Goal: Task Accomplishment & Management: Complete application form

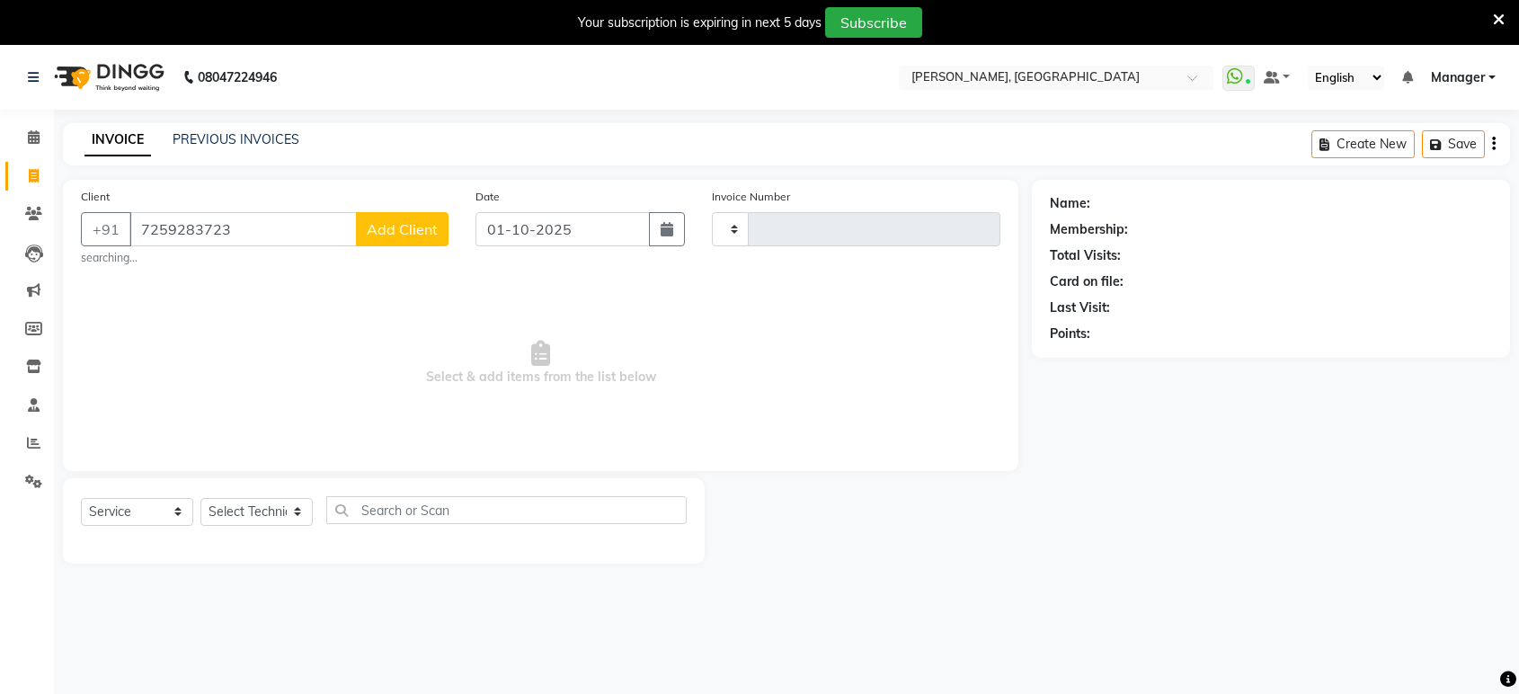
select select "service"
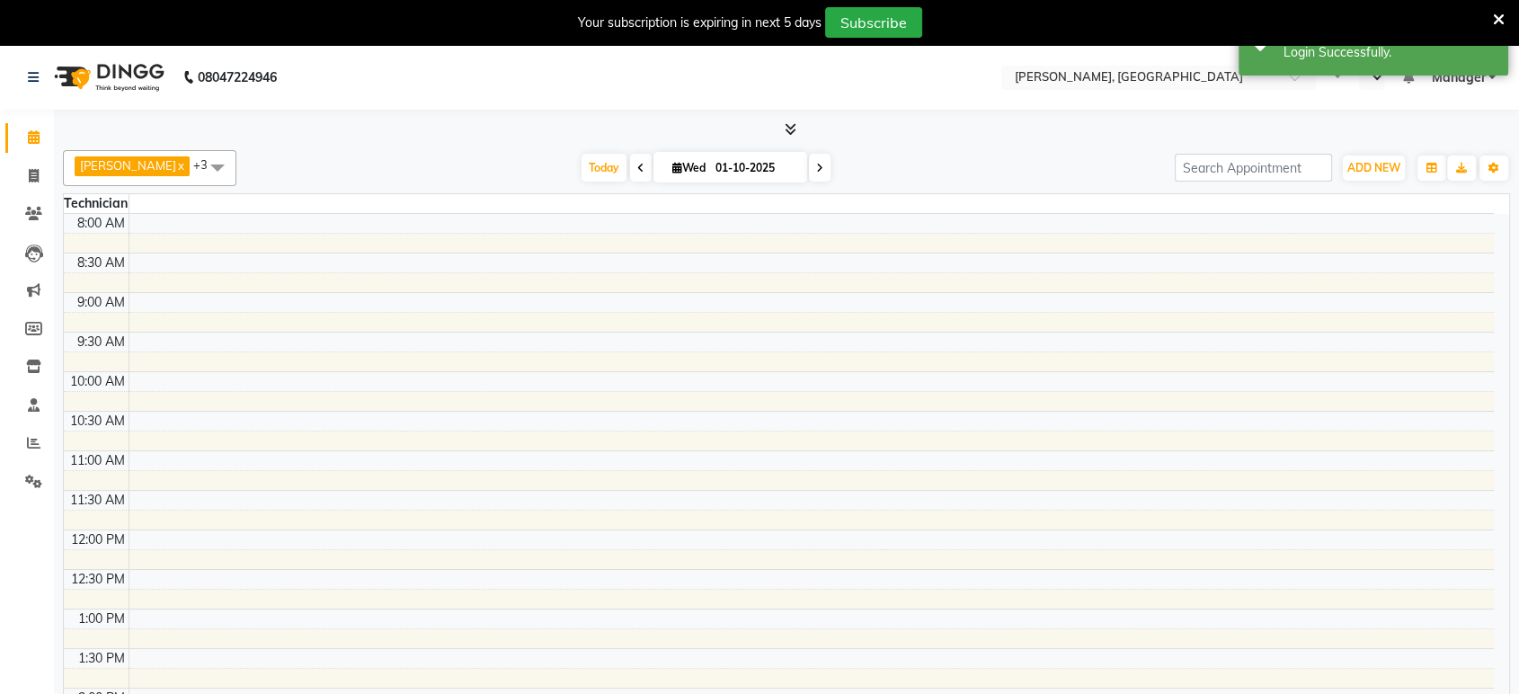
select select "en"
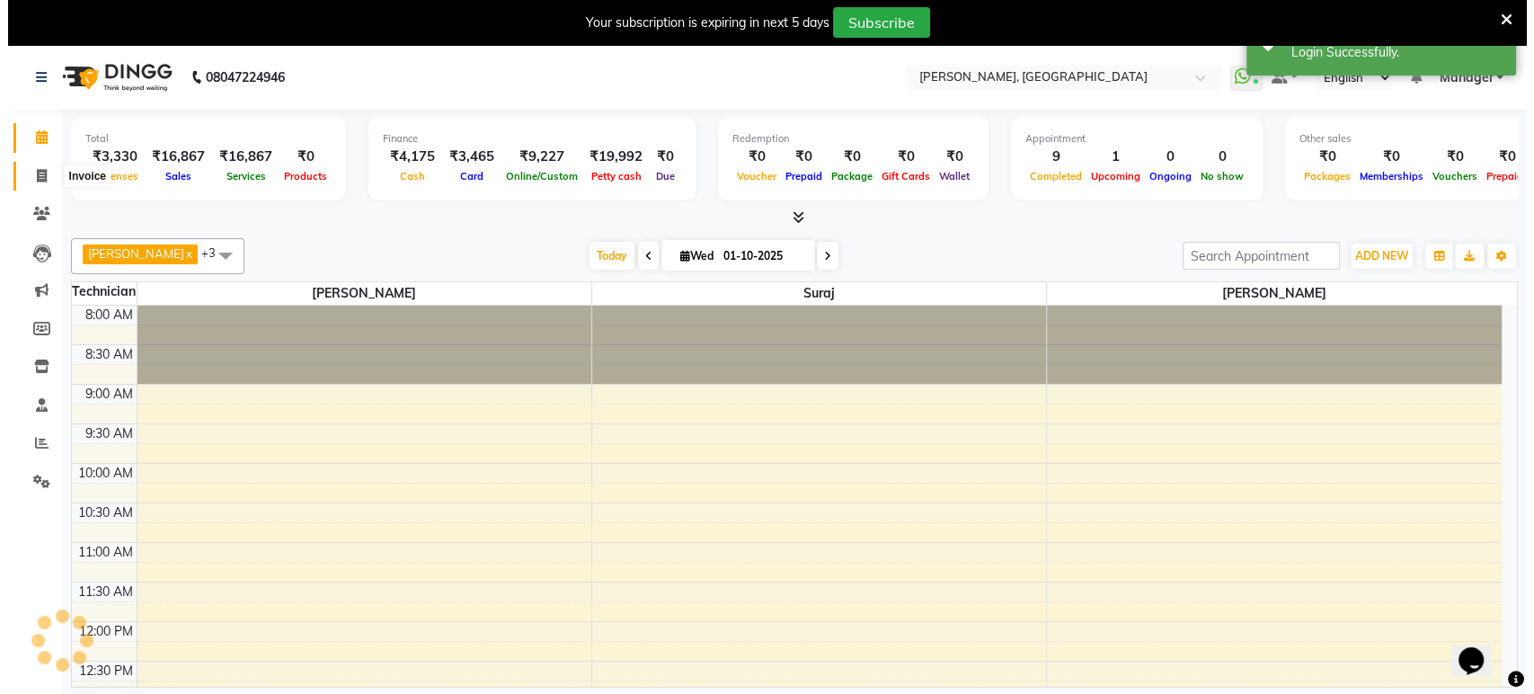
scroll to position [877, 0]
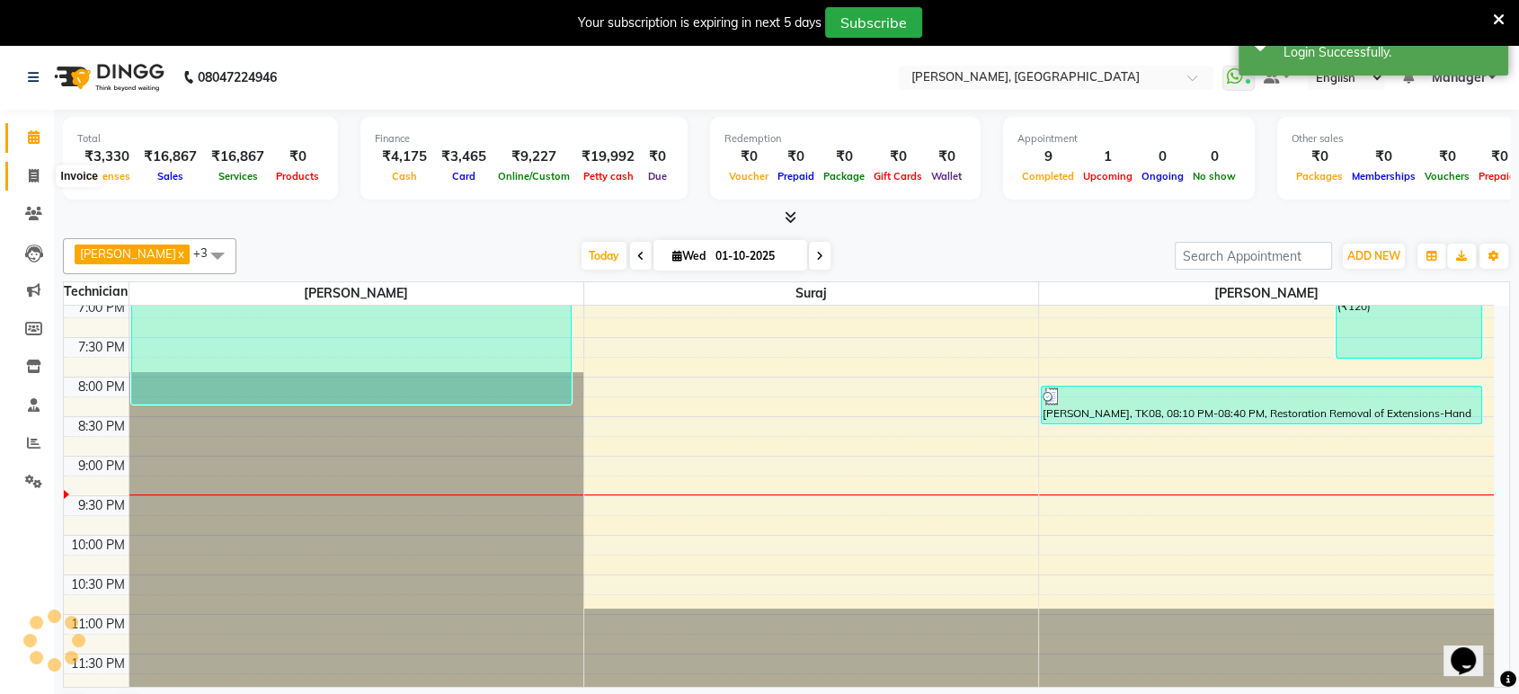
click at [31, 172] on icon at bounding box center [34, 175] width 10 height 13
select select "service"
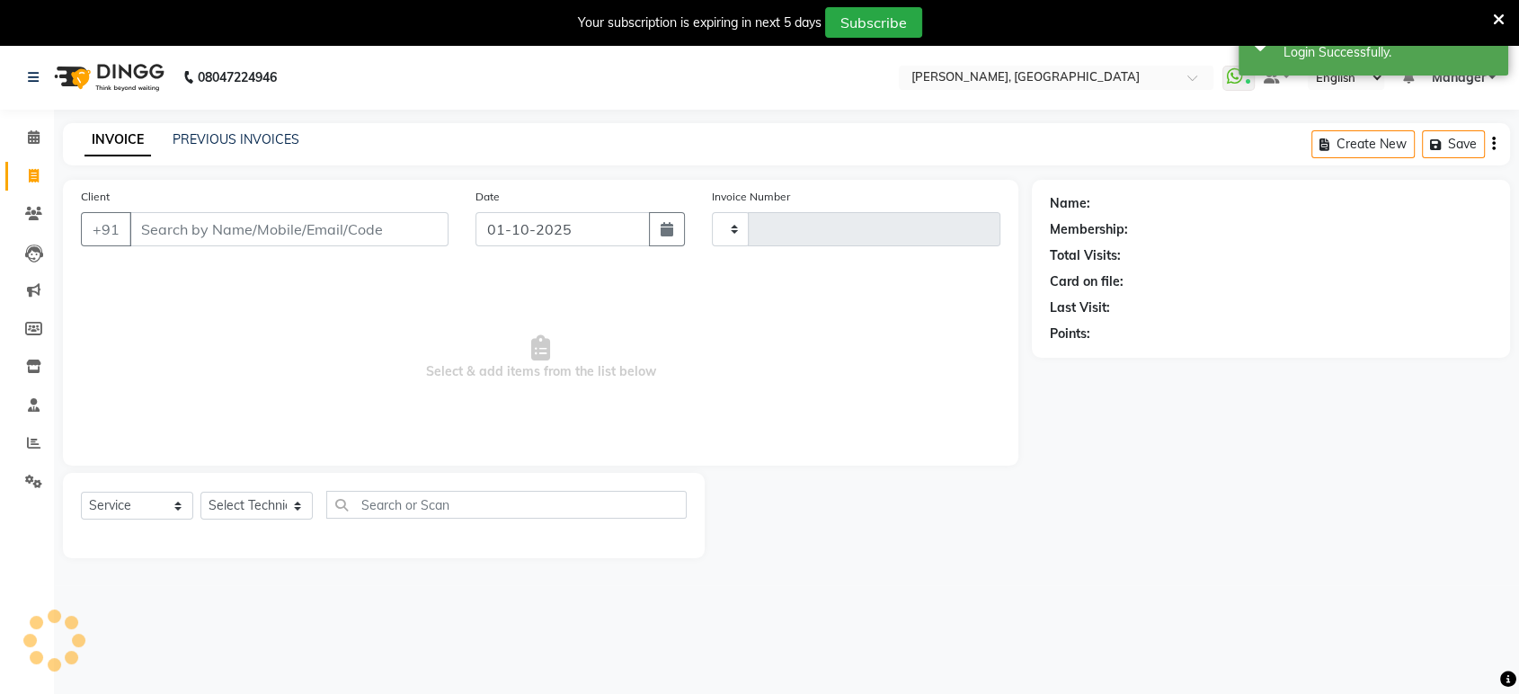
type input "1597"
select select "4998"
click at [187, 226] on input "Client" at bounding box center [288, 229] width 319 height 34
type input "7259283723"
click at [417, 230] on span "Add Client" at bounding box center [402, 229] width 71 height 18
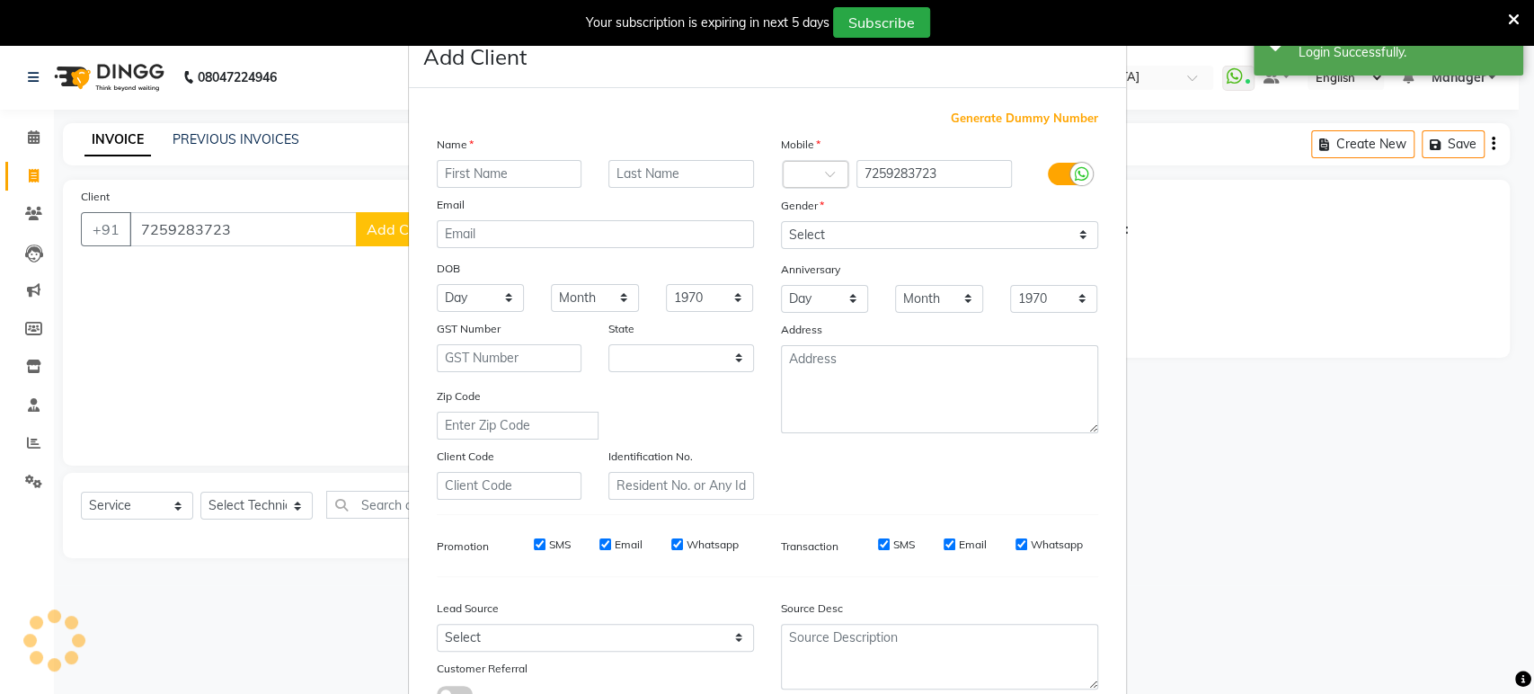
select select "21"
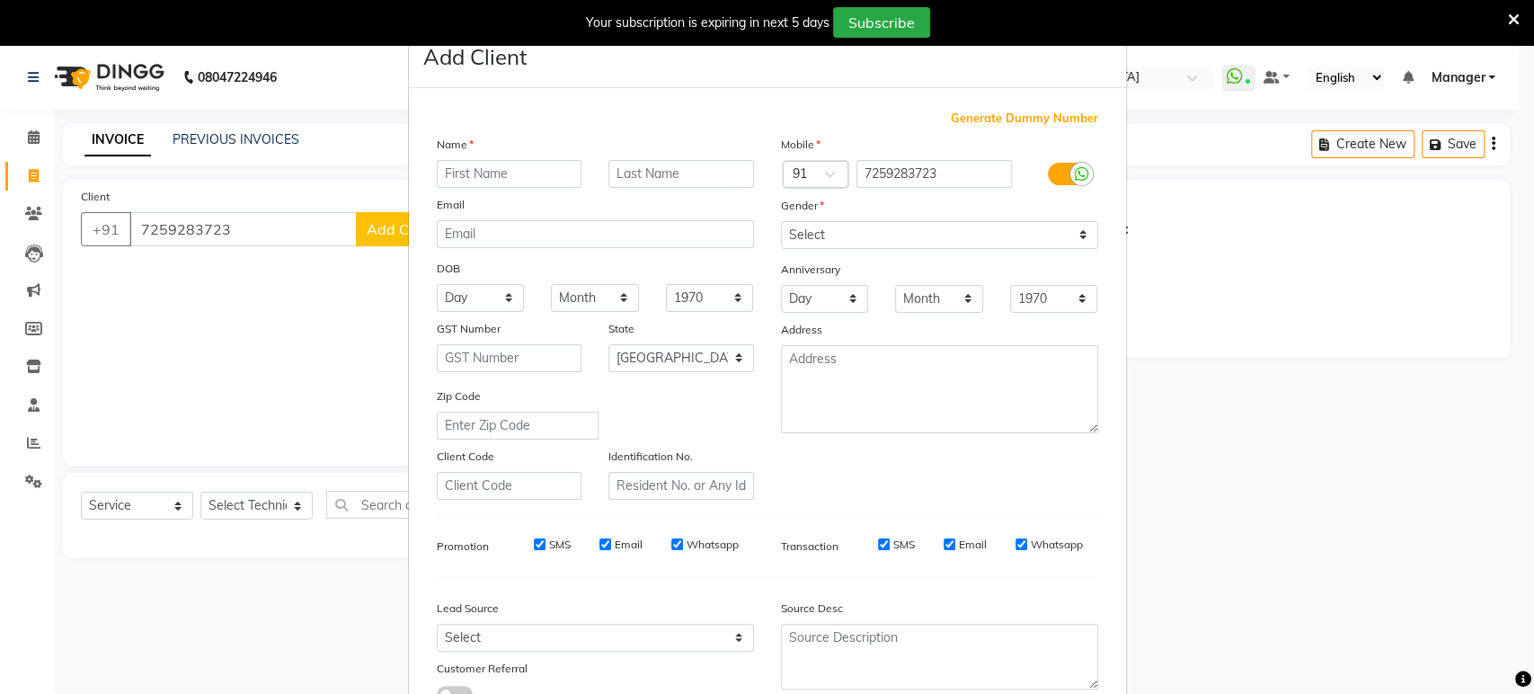
click at [488, 178] on input "text" at bounding box center [510, 174] width 146 height 28
type input "[PERSON_NAME]"
click at [855, 231] on select "Select [DEMOGRAPHIC_DATA] [DEMOGRAPHIC_DATA] Other Prefer Not To Say" at bounding box center [939, 235] width 317 height 28
select select "[DEMOGRAPHIC_DATA]"
click at [781, 221] on select "Select [DEMOGRAPHIC_DATA] [DEMOGRAPHIC_DATA] Other Prefer Not To Say" at bounding box center [939, 235] width 317 height 28
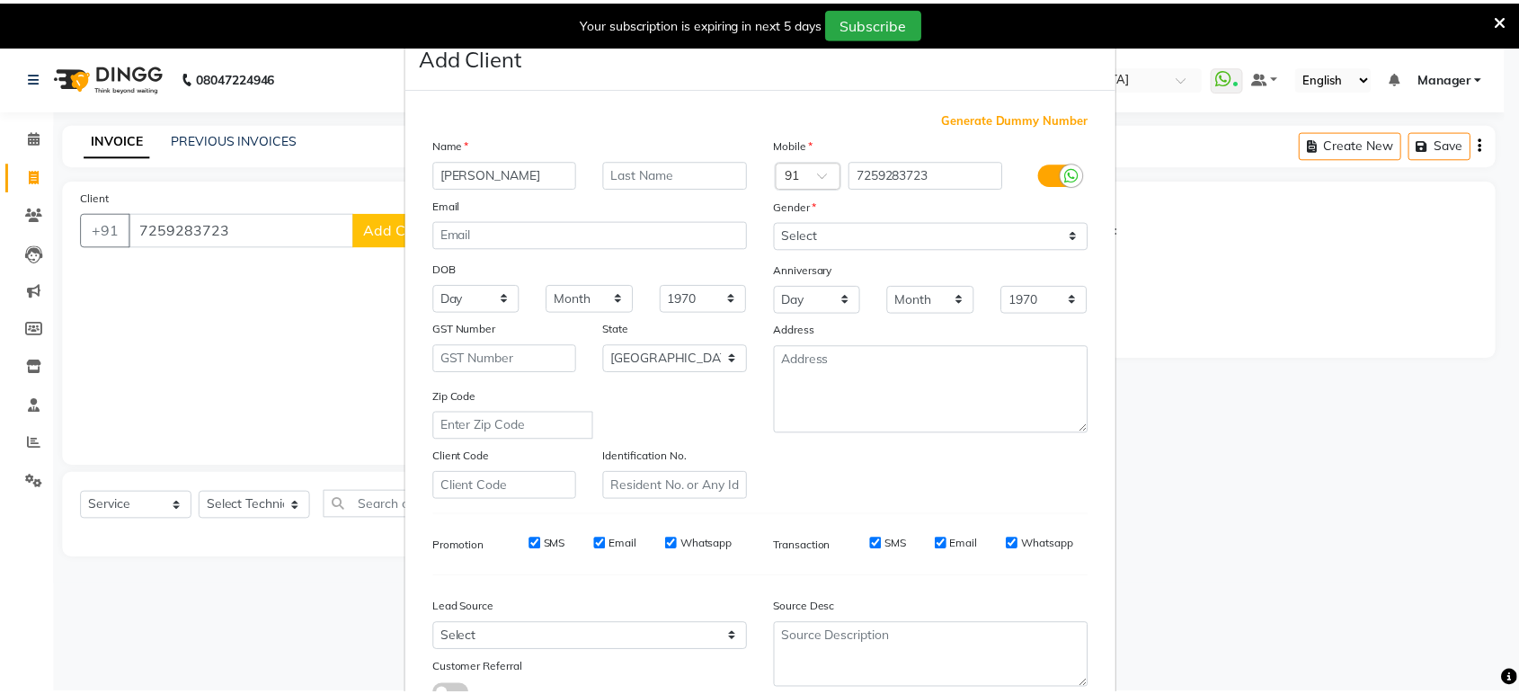
scroll to position [131, 0]
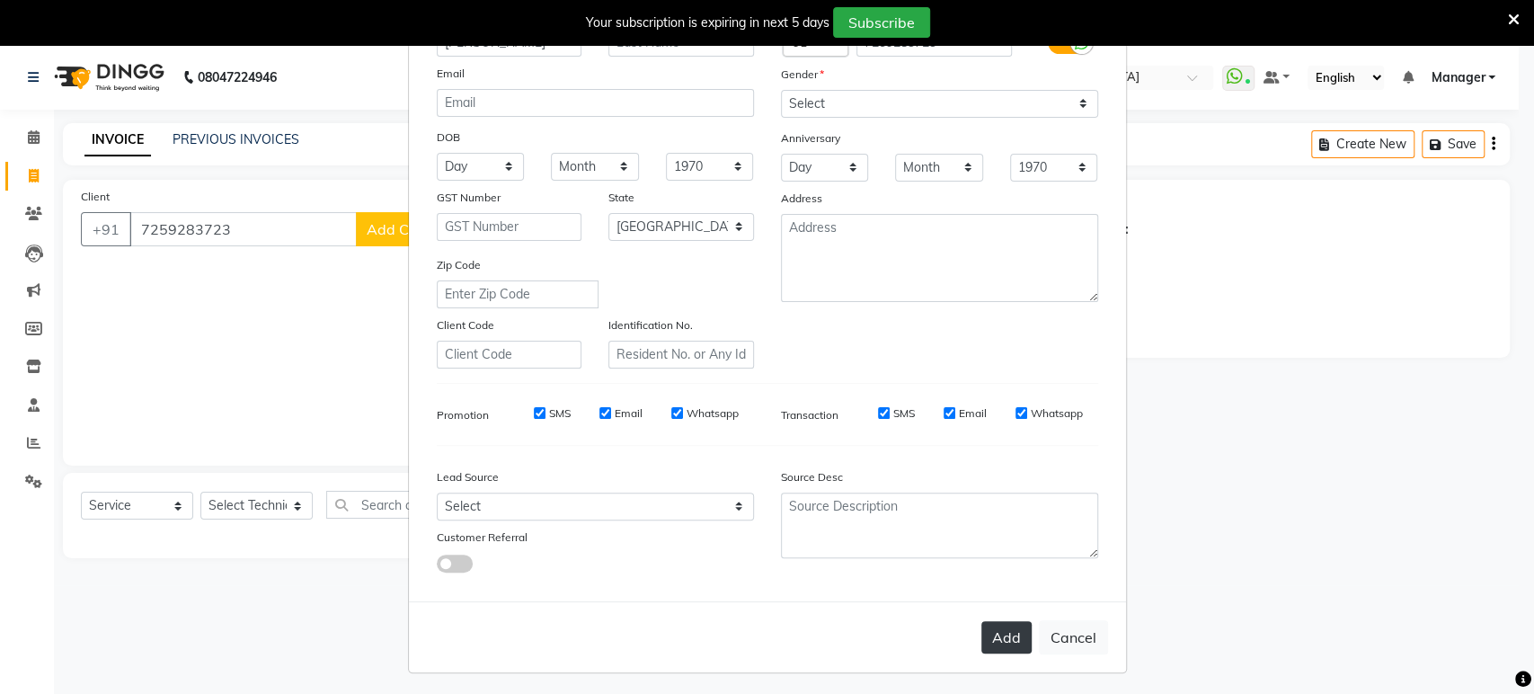
click at [1015, 631] on button "Add" at bounding box center [1007, 637] width 50 height 32
type input "72******23"
select select
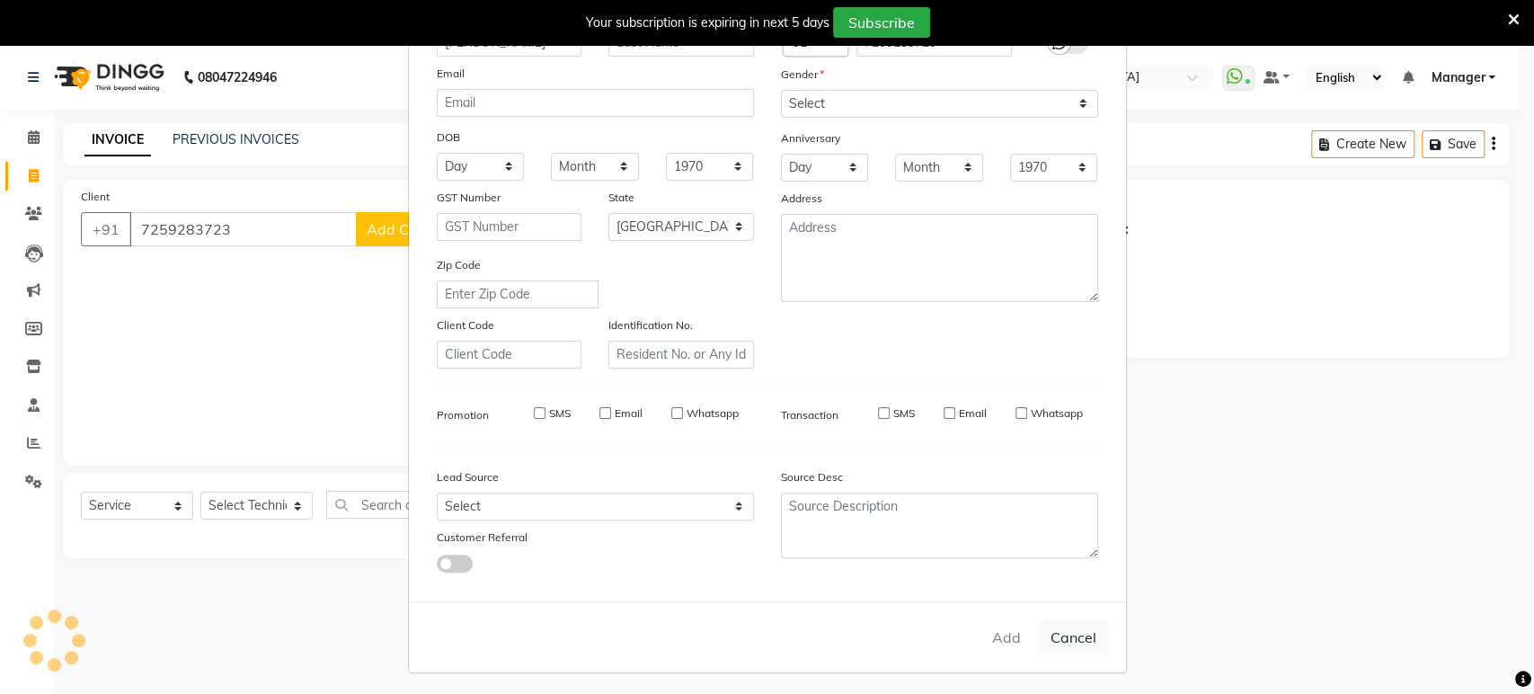
select select "null"
select select
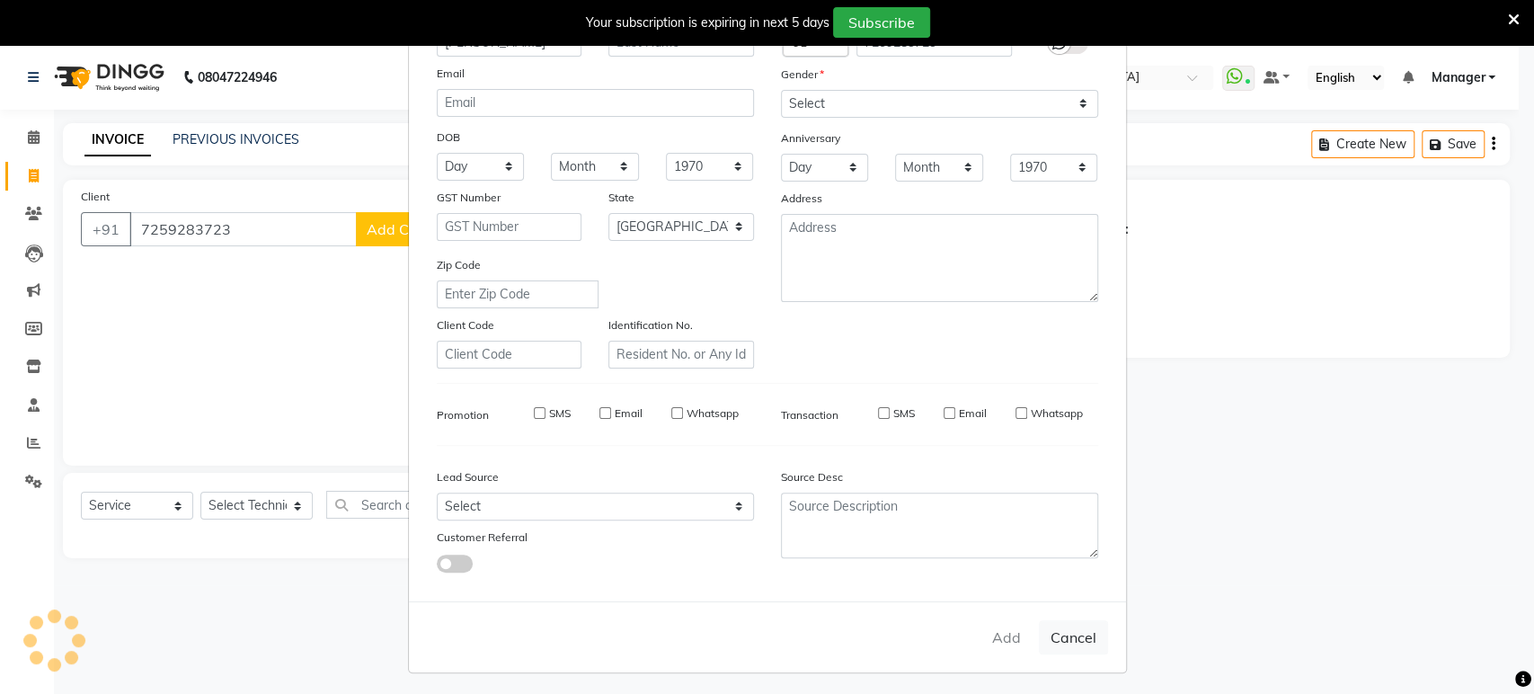
checkbox input "false"
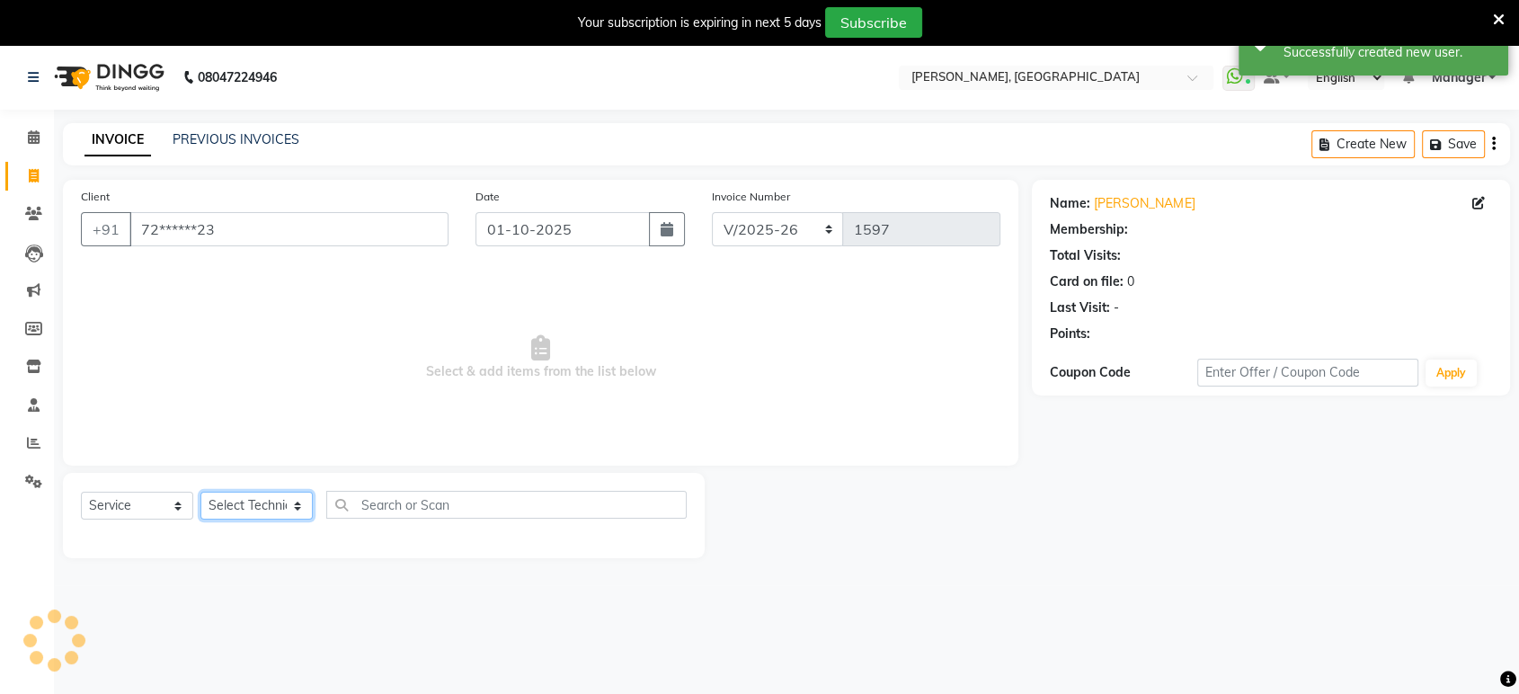
click at [253, 499] on select "Select Technician [PERSON_NAME] Manager [PERSON_NAME]" at bounding box center [256, 506] width 112 height 28
select select "1: Object"
select select "31755"
click at [200, 492] on select "Select Technician [PERSON_NAME] Manager [PERSON_NAME]" at bounding box center [256, 506] width 112 height 28
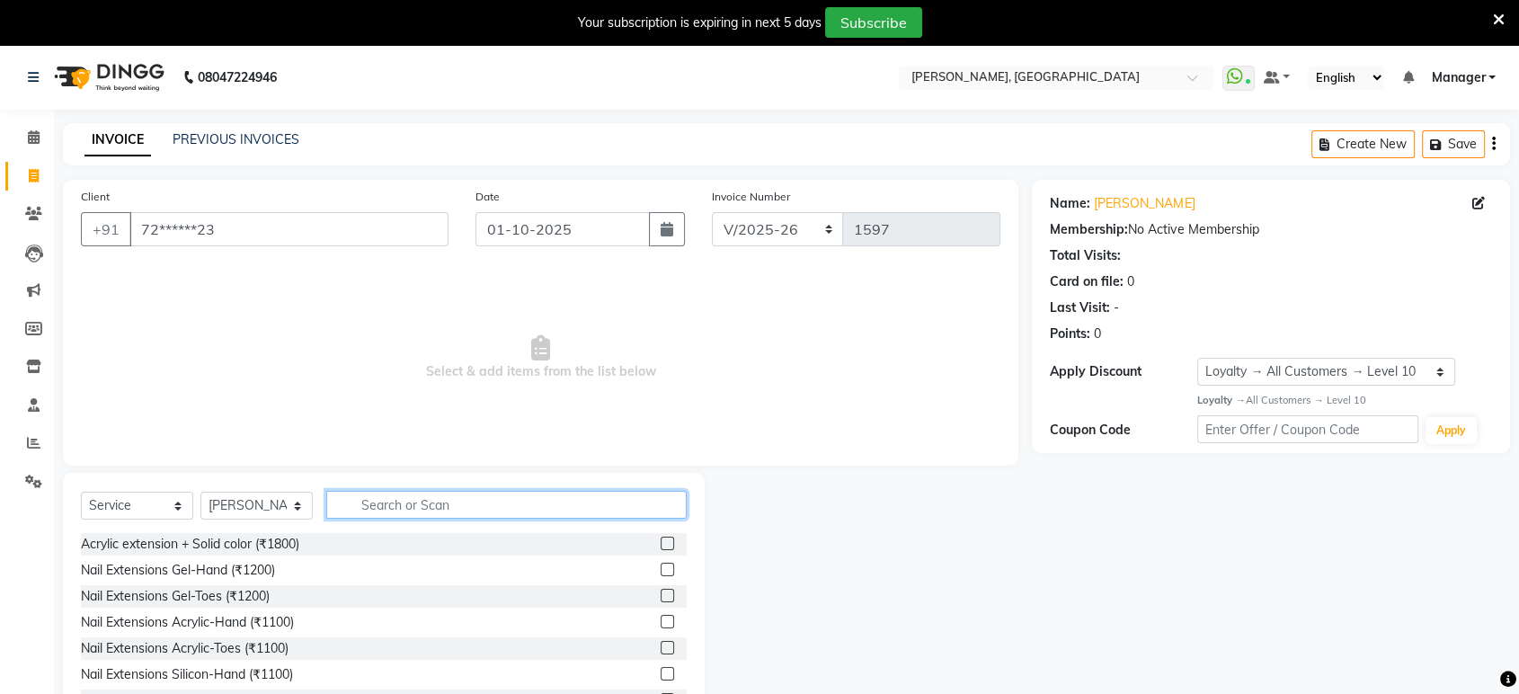
click at [391, 506] on input "text" at bounding box center [506, 505] width 360 height 28
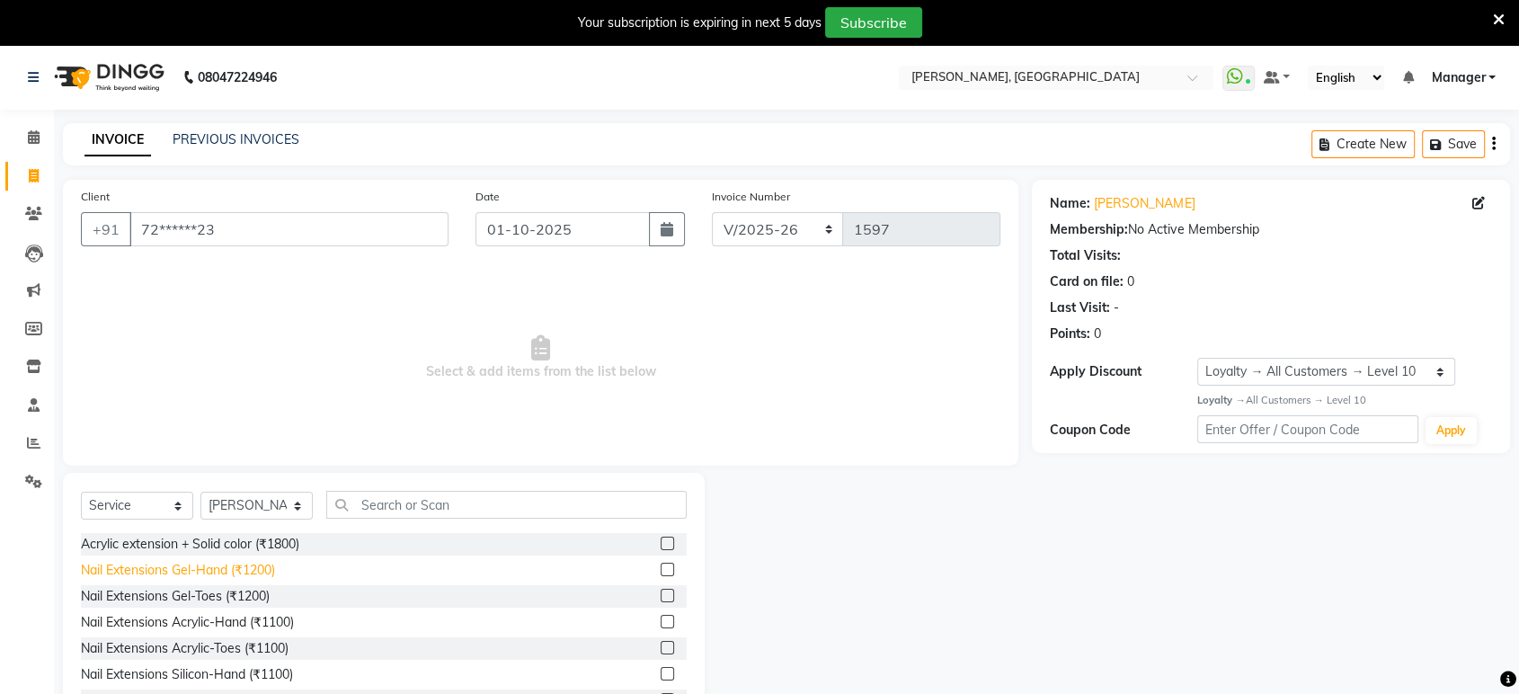
click at [218, 571] on div "Nail Extensions Gel-Hand (₹1200)" at bounding box center [178, 570] width 194 height 19
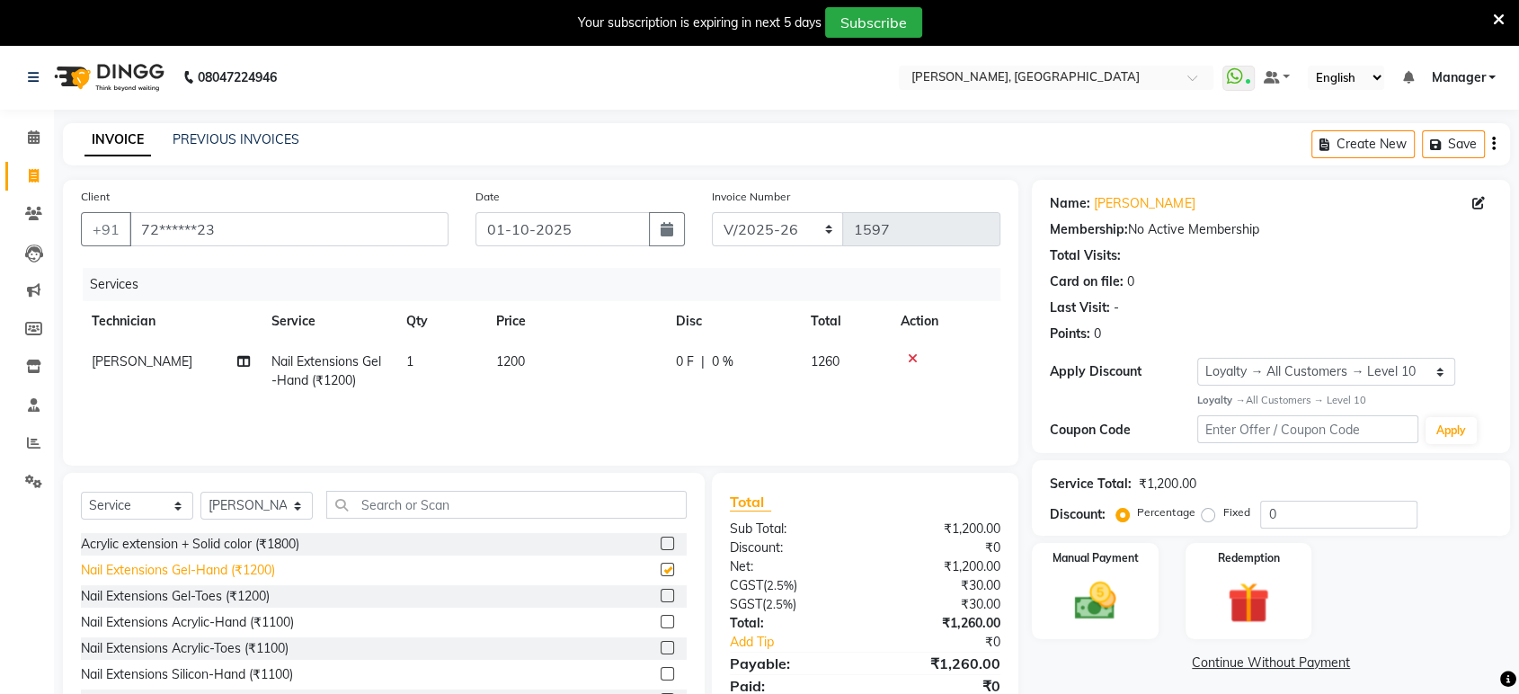
checkbox input "false"
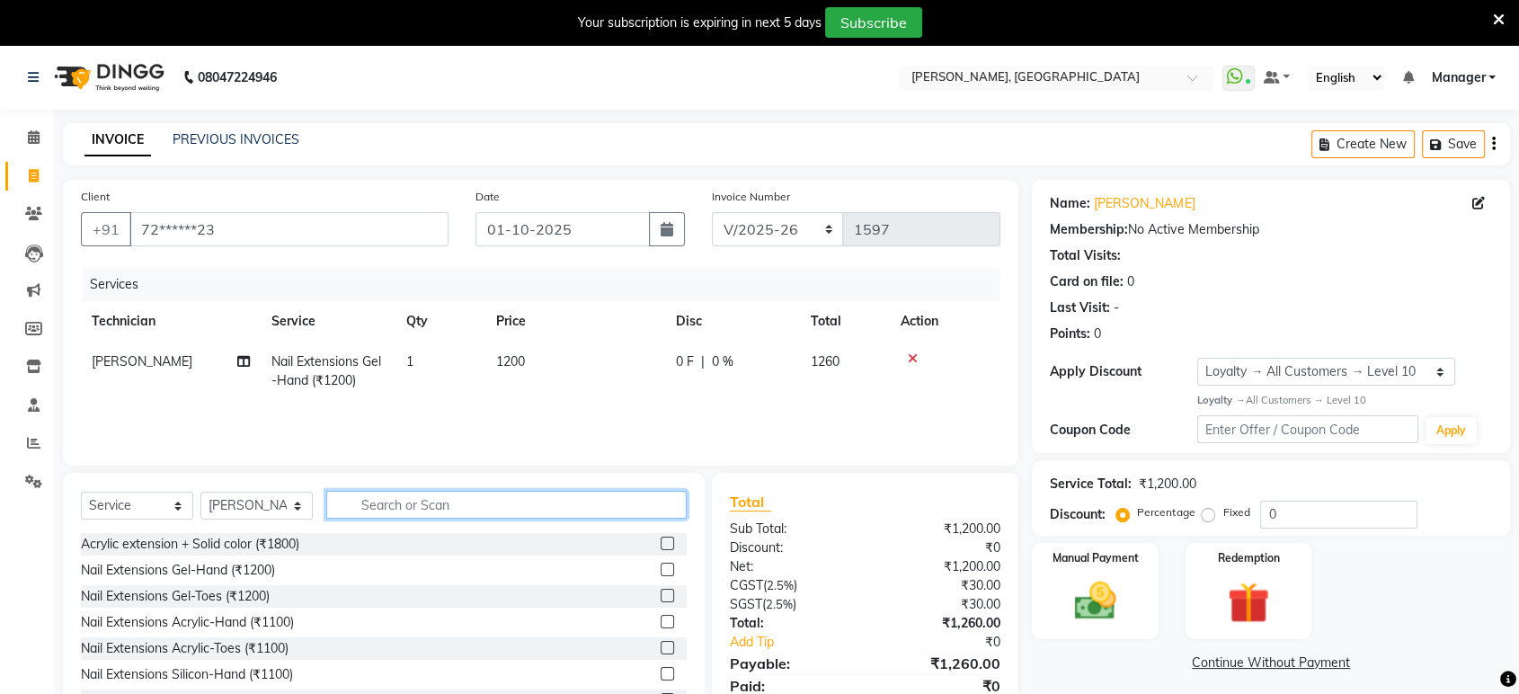
click at [404, 509] on input "text" at bounding box center [506, 505] width 360 height 28
click at [543, 359] on td "1200" at bounding box center [575, 371] width 180 height 59
select select "31755"
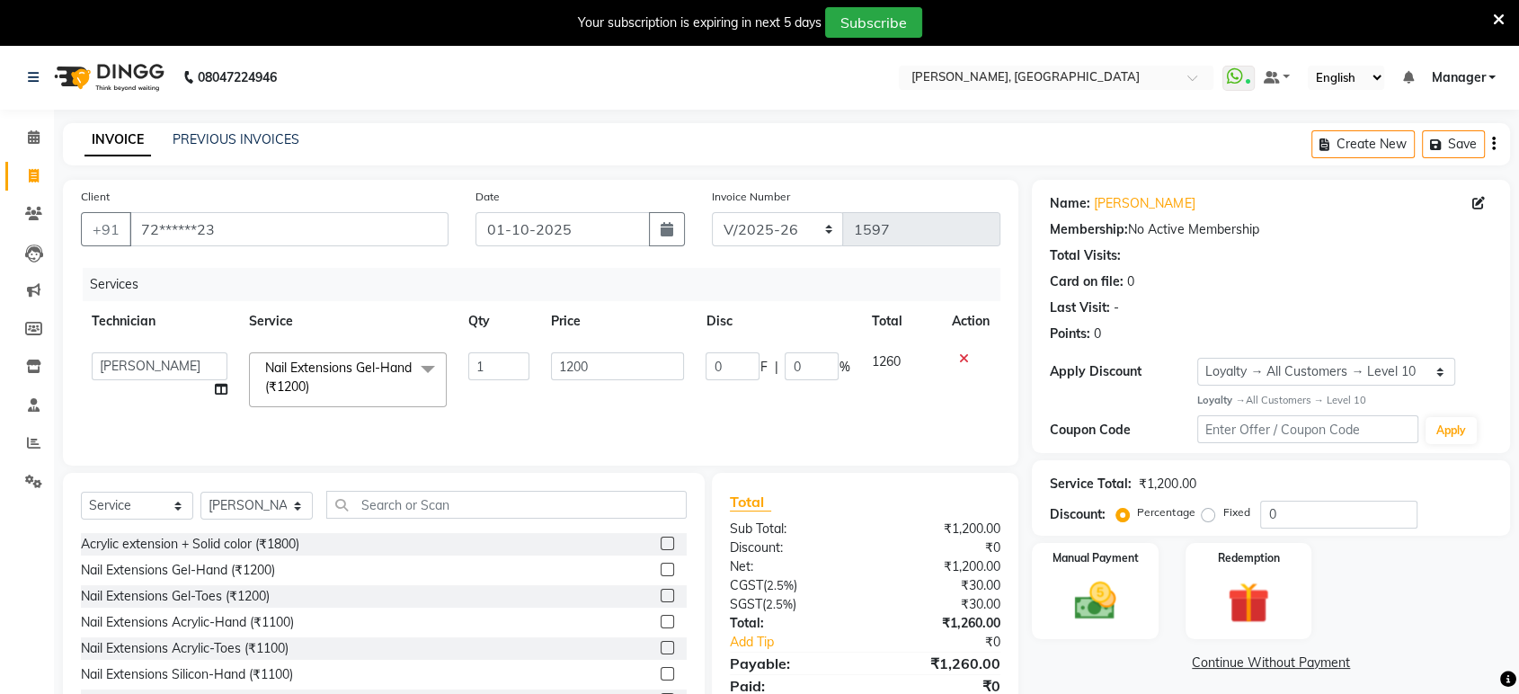
click at [543, 359] on td "1200" at bounding box center [617, 380] width 155 height 76
click at [611, 377] on input "1200" at bounding box center [617, 366] width 133 height 28
type input "1300"
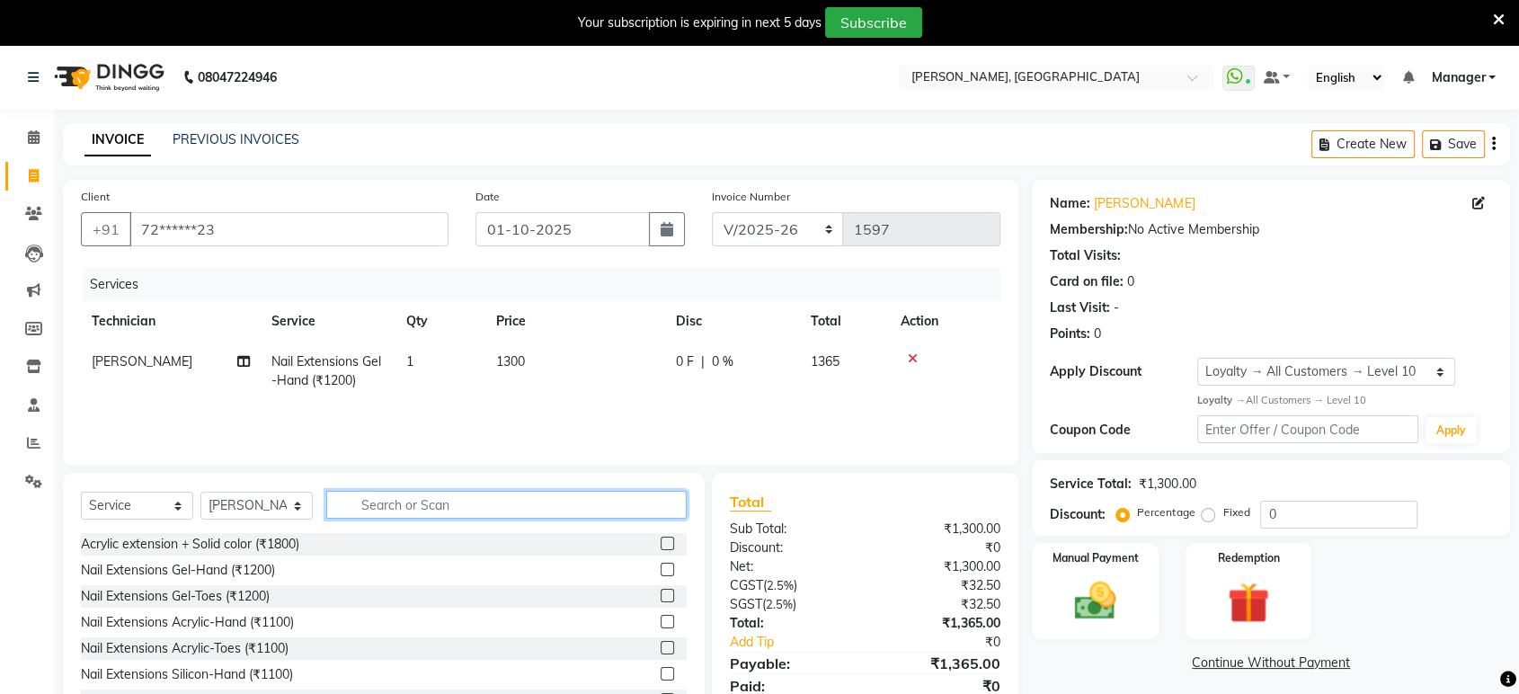
click at [433, 501] on input "text" at bounding box center [506, 505] width 360 height 28
type input "per"
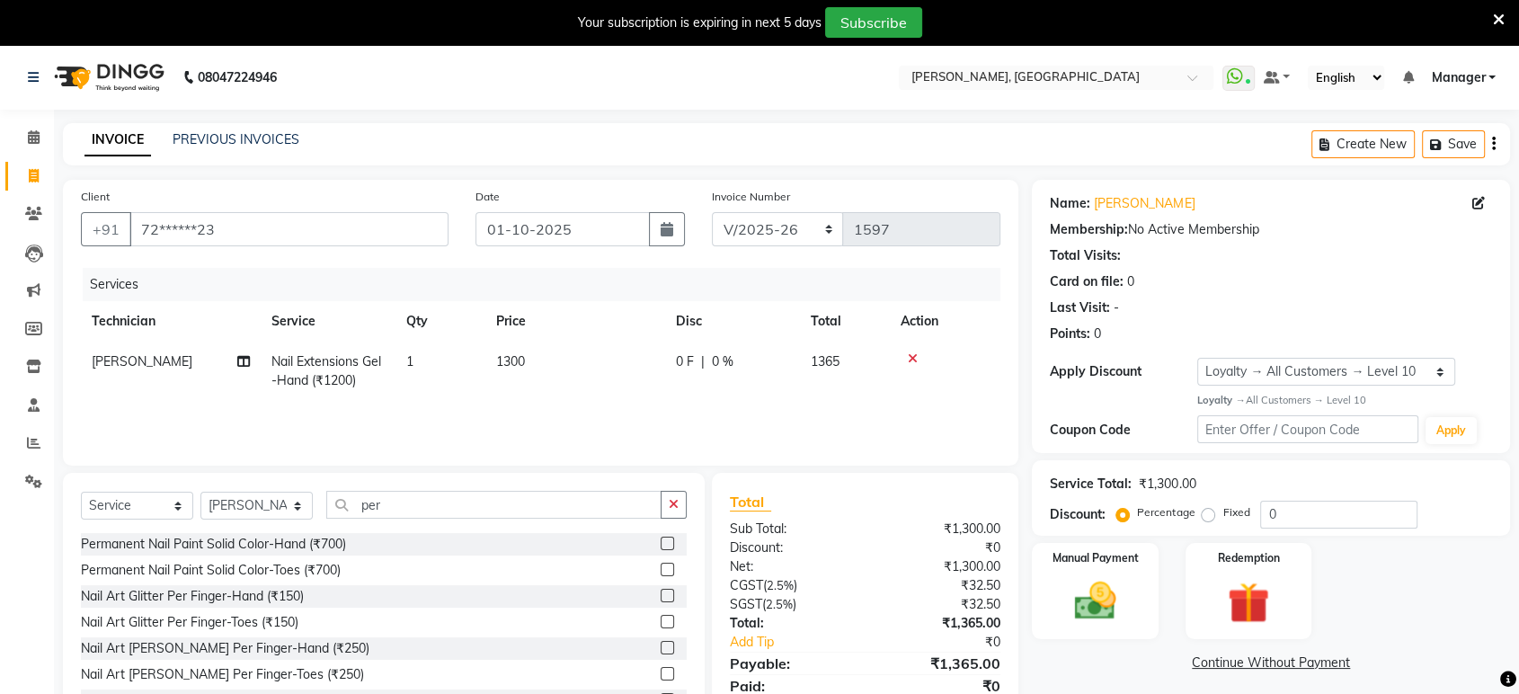
click at [661, 542] on label at bounding box center [667, 543] width 13 height 13
click at [661, 542] on input "checkbox" at bounding box center [667, 544] width 12 height 12
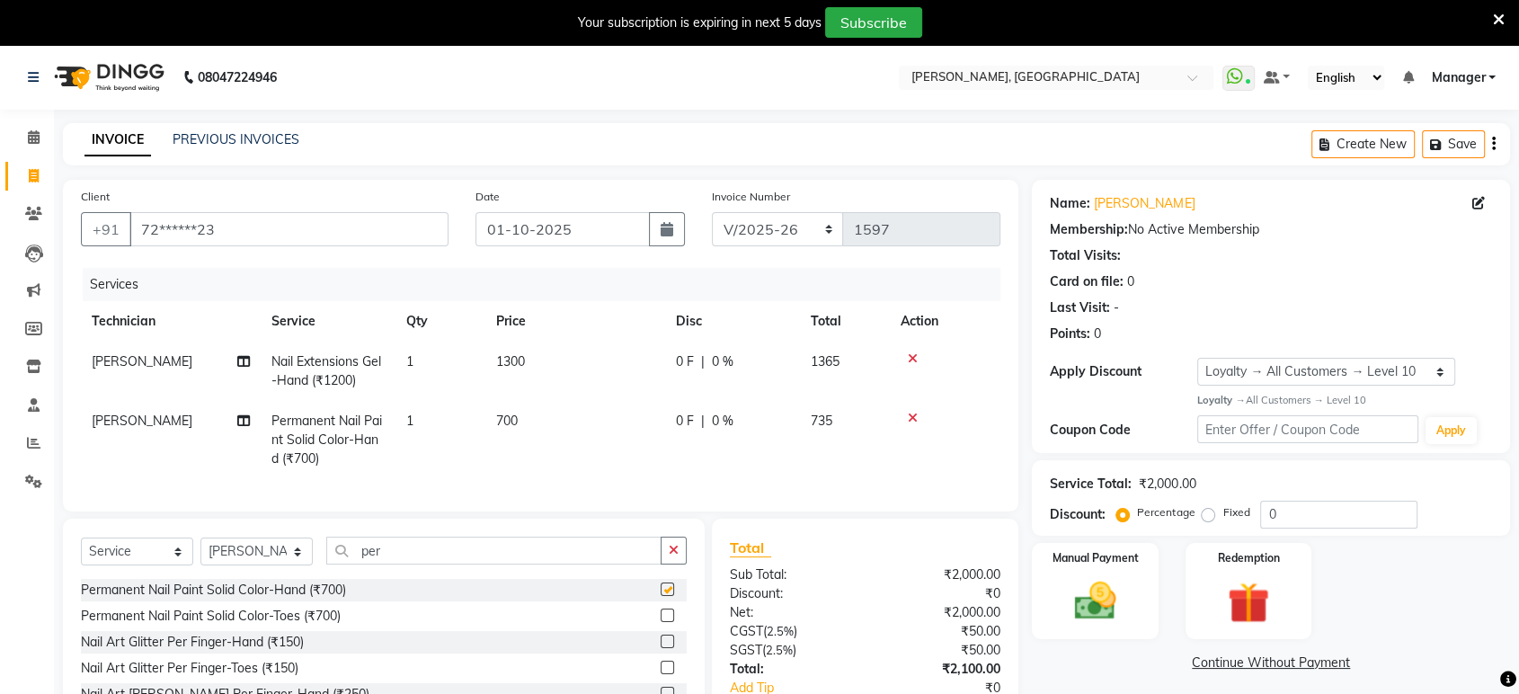
checkbox input "false"
click at [620, 564] on input "per" at bounding box center [493, 551] width 335 height 28
click at [669, 556] on icon "button" at bounding box center [674, 550] width 10 height 13
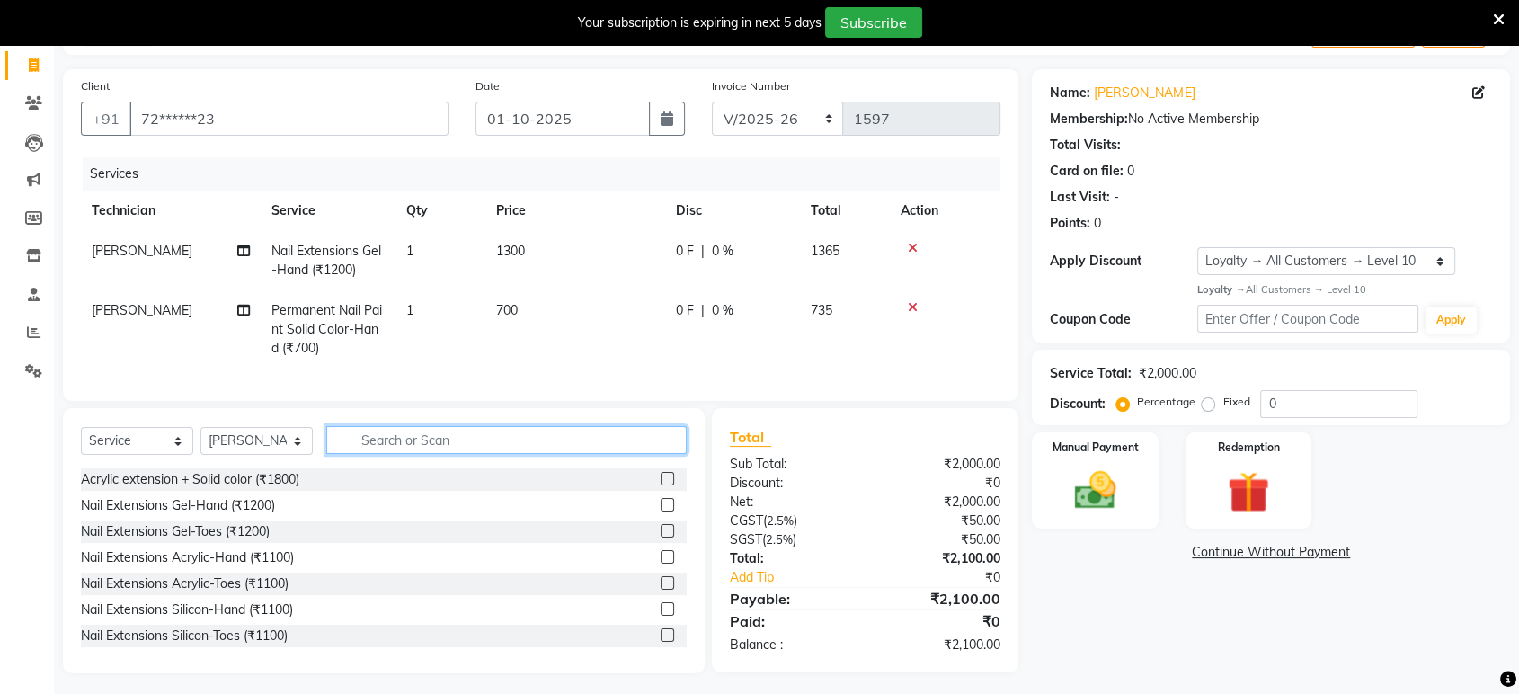
scroll to position [106, 0]
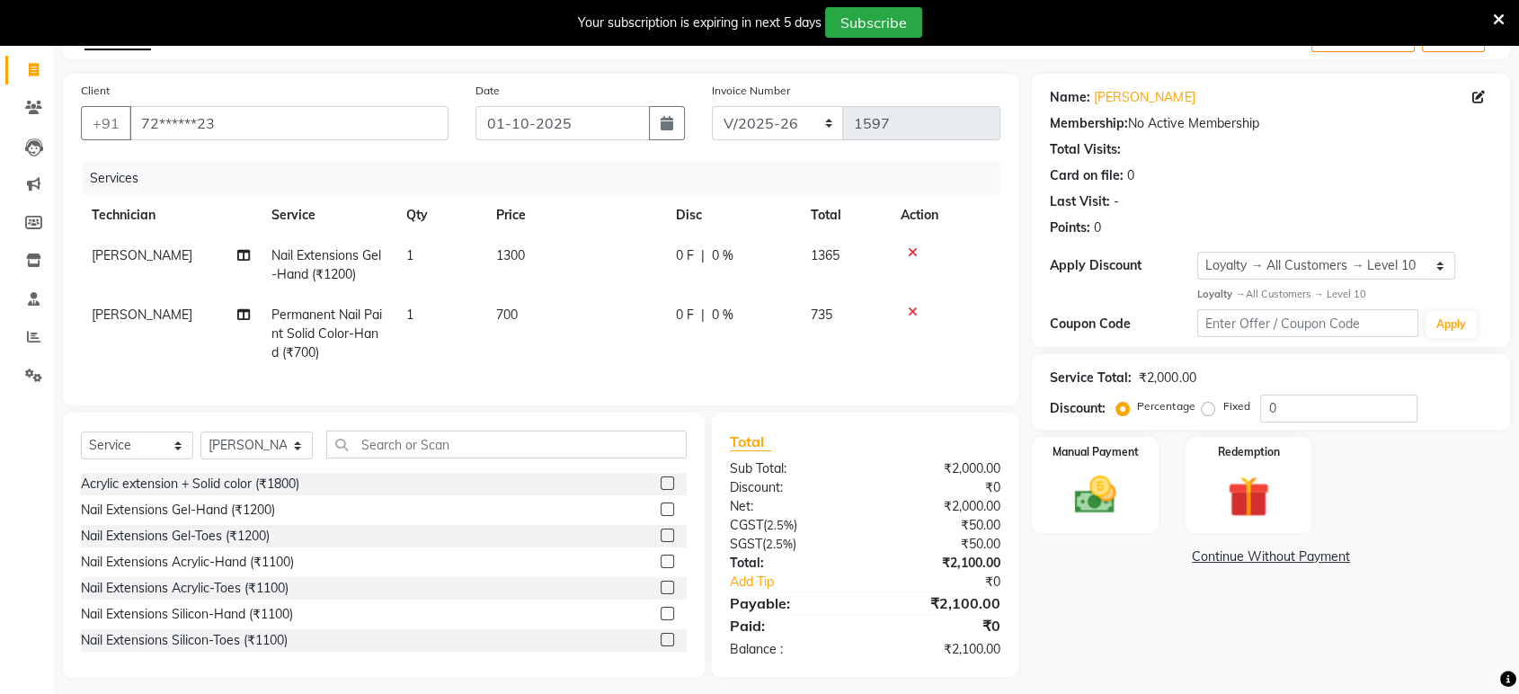
click at [1346, 653] on div "Name: [PERSON_NAME] Membership: No Active Membership Total Visits: Card on file…" at bounding box center [1278, 376] width 492 height 604
click at [1097, 509] on img at bounding box center [1095, 495] width 70 height 50
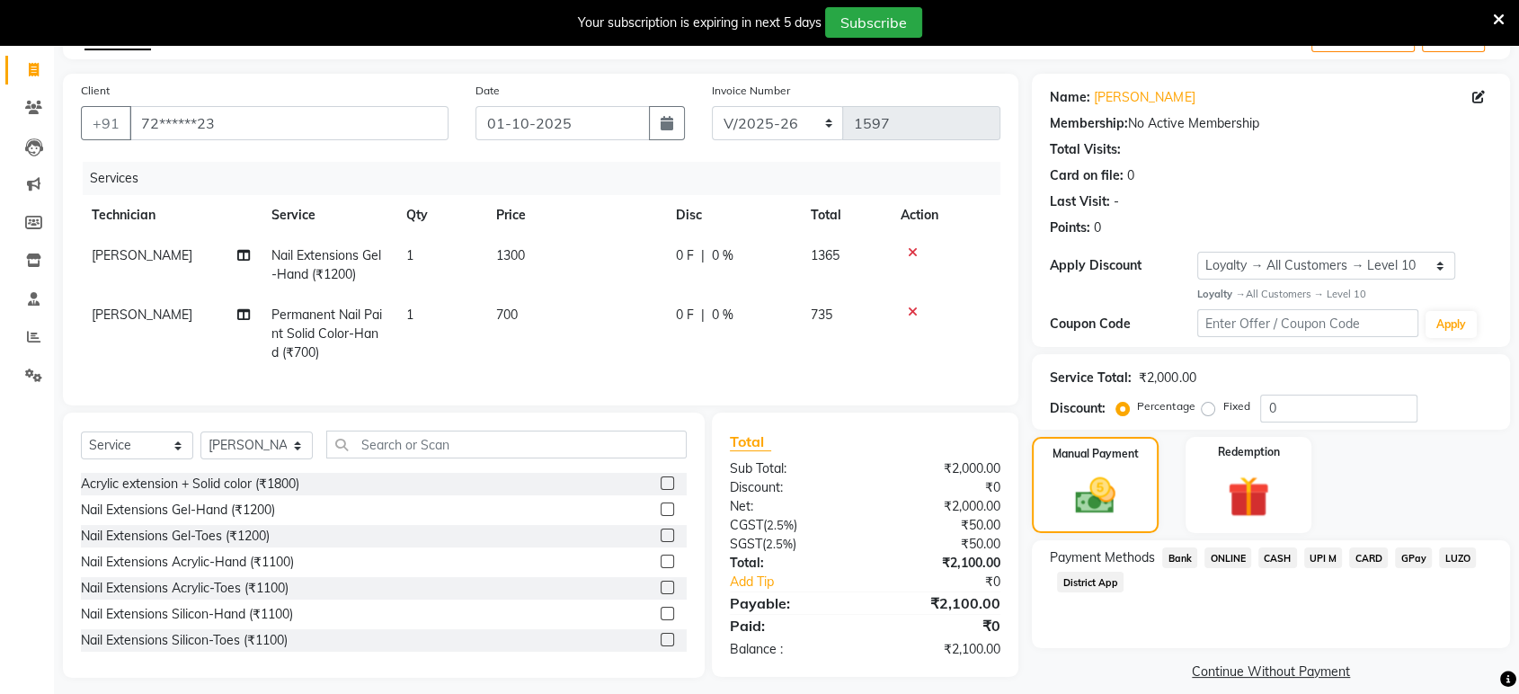
click at [1217, 564] on span "ONLINE" at bounding box center [1227, 557] width 47 height 21
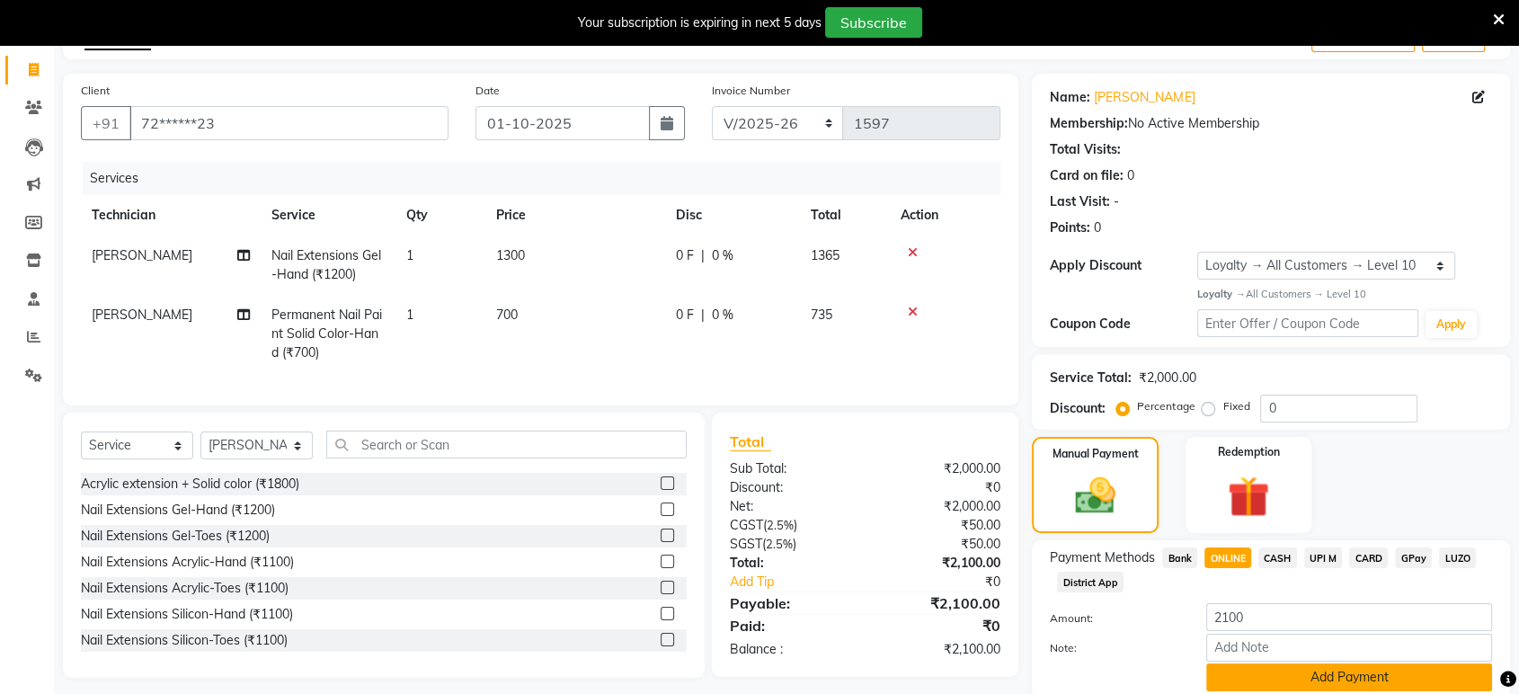
click at [1330, 679] on button "Add Payment" at bounding box center [1349, 677] width 286 height 28
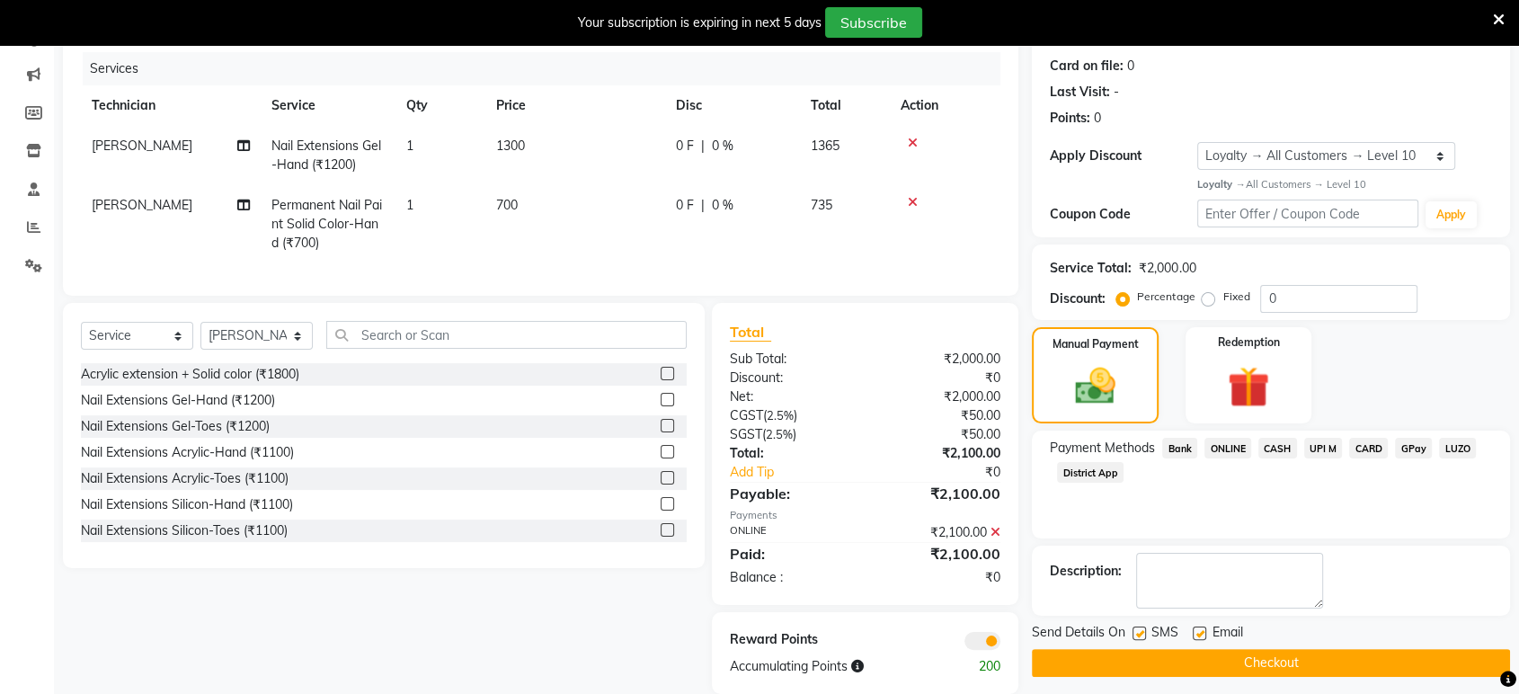
scroll to position [256, 0]
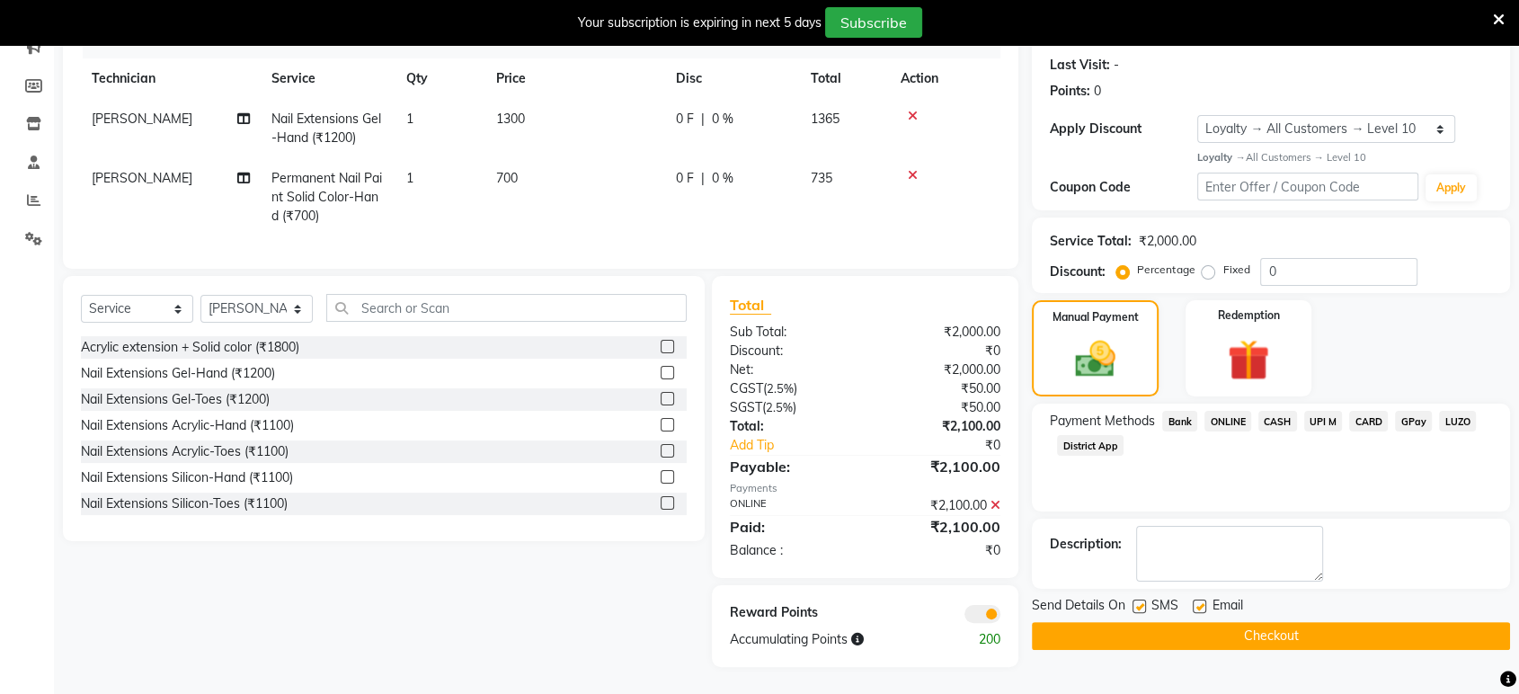
click at [1366, 622] on button "Checkout" at bounding box center [1271, 636] width 478 height 28
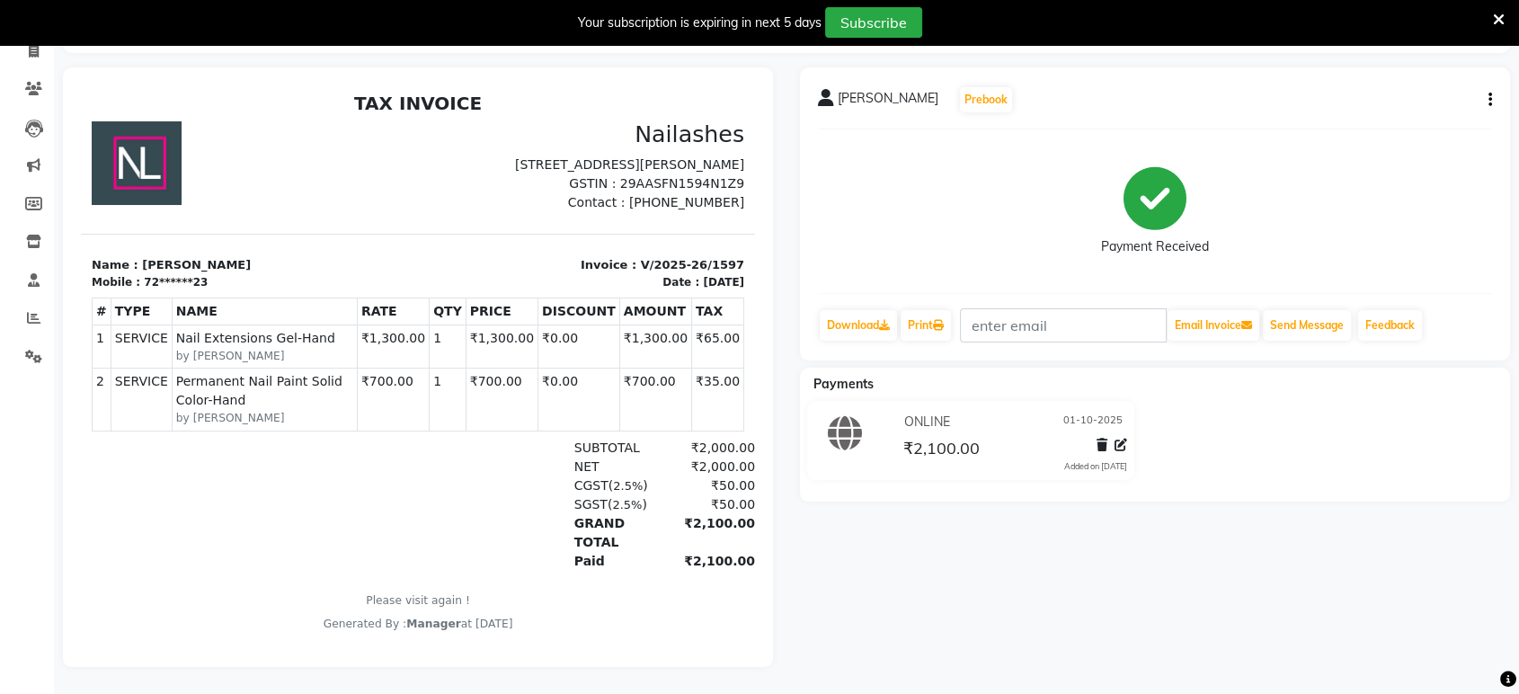
click at [1497, 15] on icon at bounding box center [1499, 20] width 12 height 16
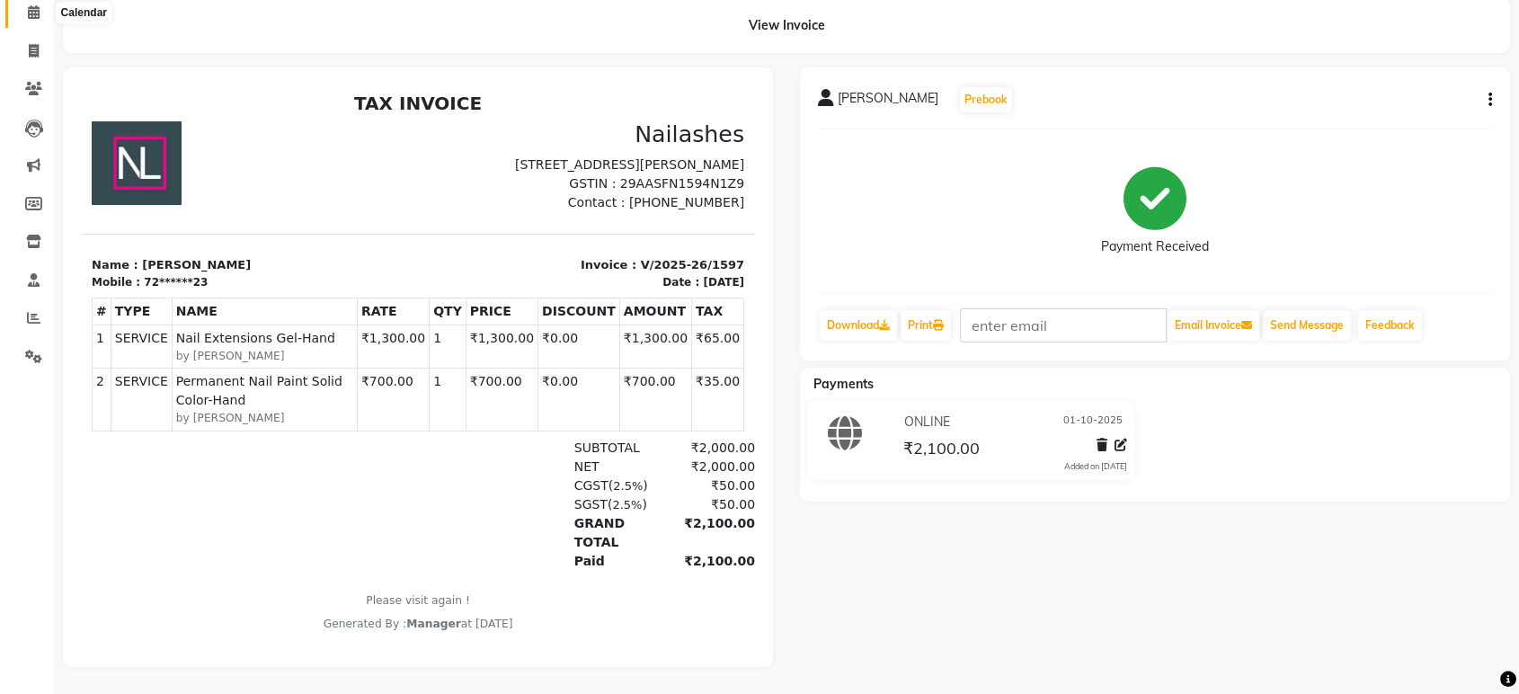
click at [34, 5] on icon at bounding box center [34, 11] width 12 height 13
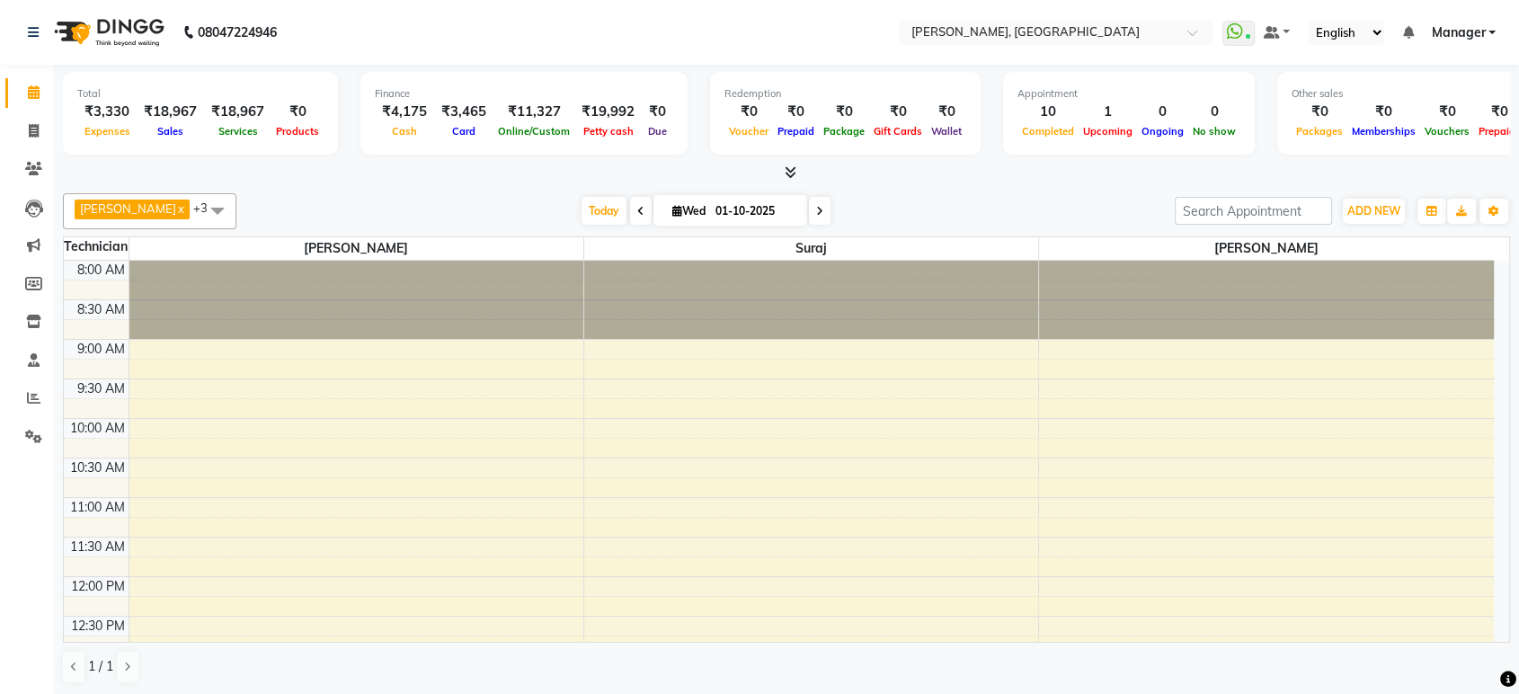
click at [786, 164] on span at bounding box center [786, 173] width 19 height 19
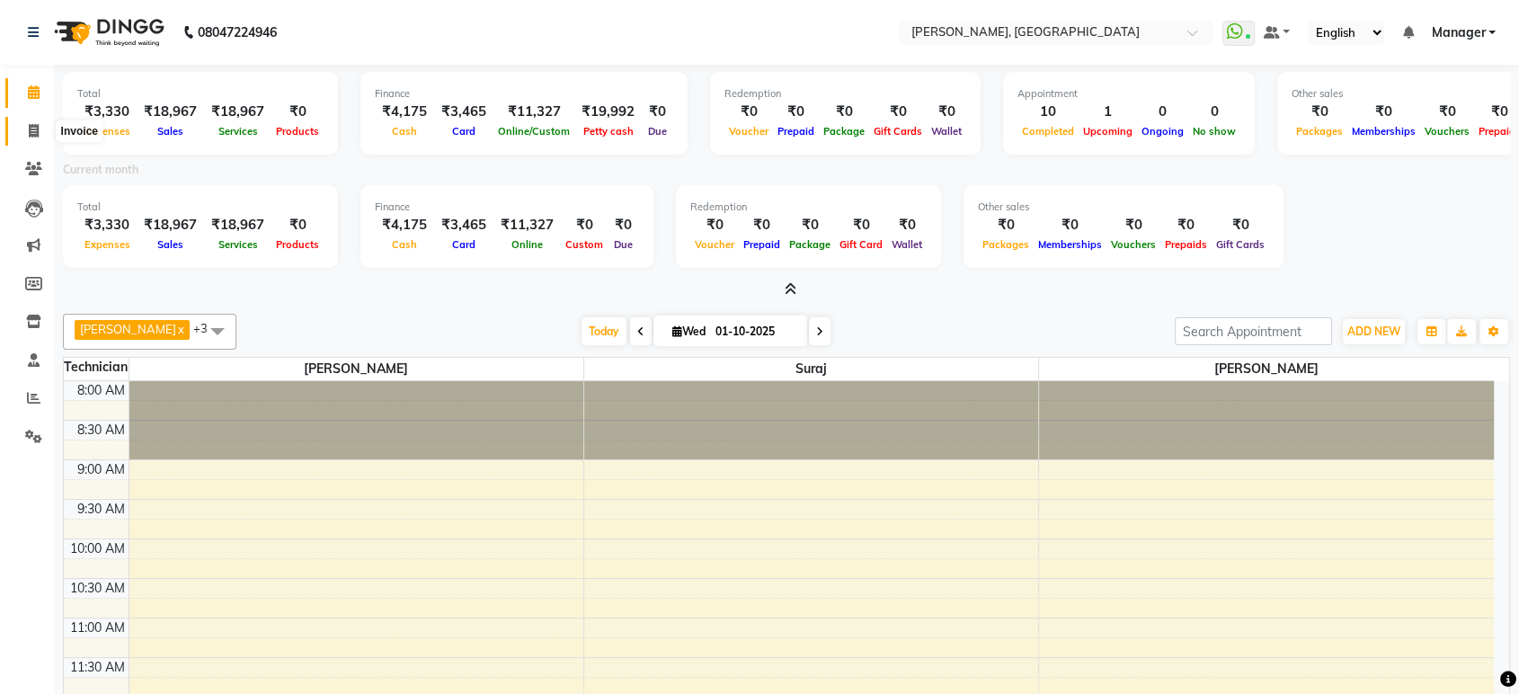
click at [31, 125] on icon at bounding box center [34, 130] width 10 height 13
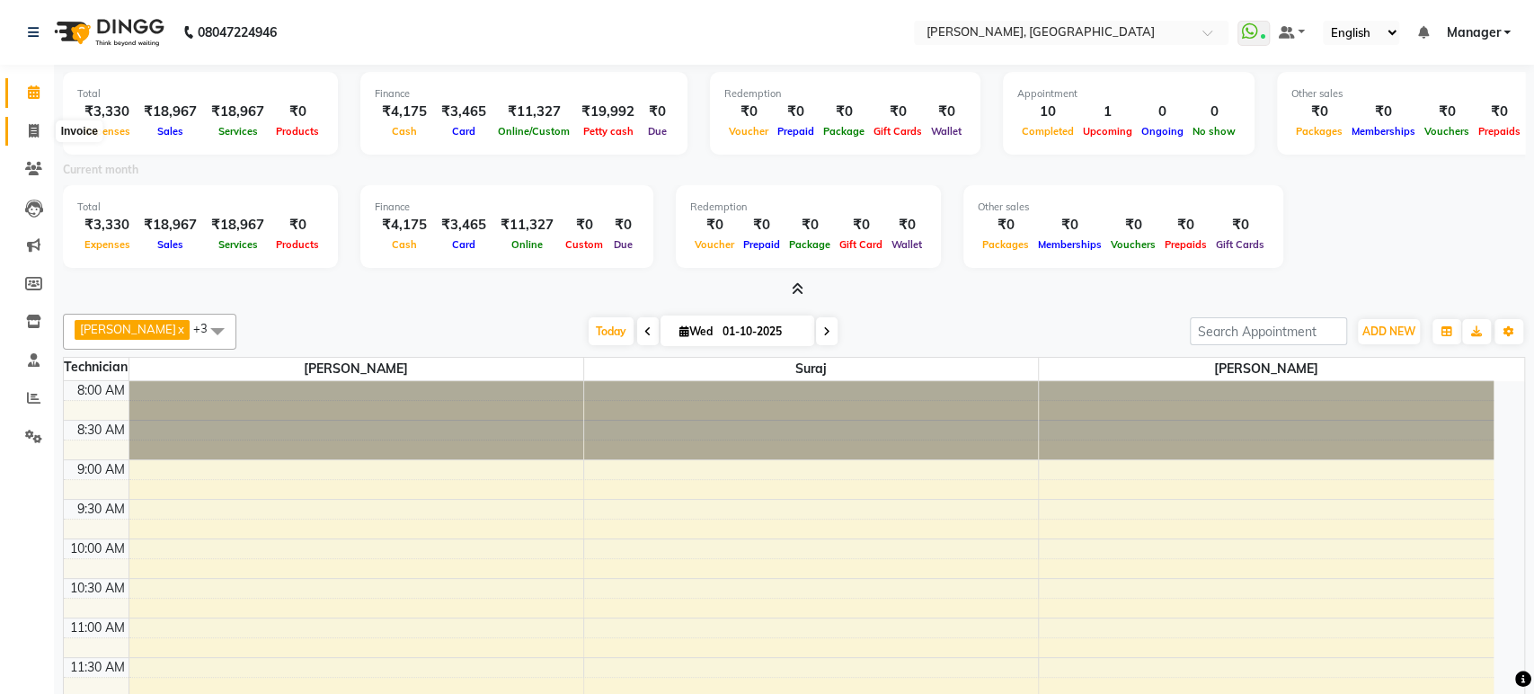
select select "4998"
select select "service"
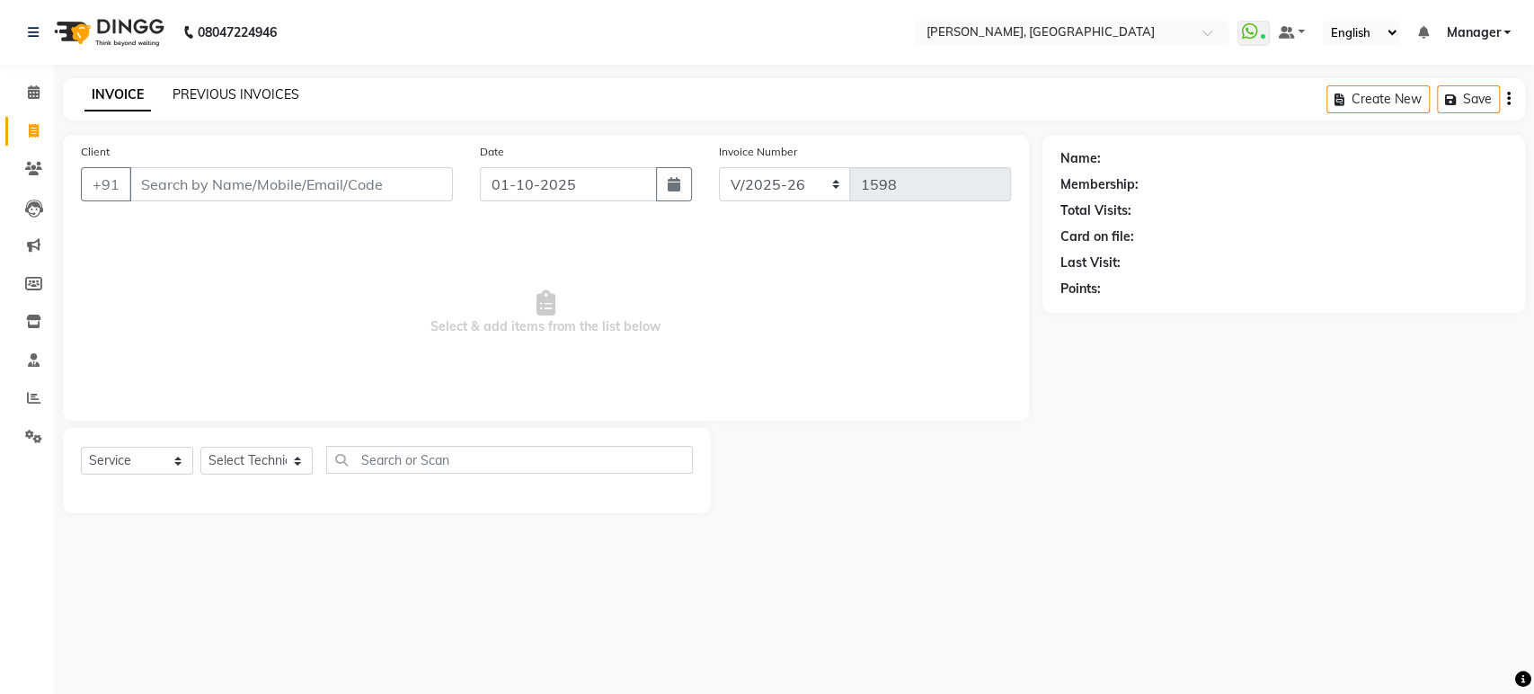
click at [227, 100] on link "PREVIOUS INVOICES" at bounding box center [236, 94] width 127 height 16
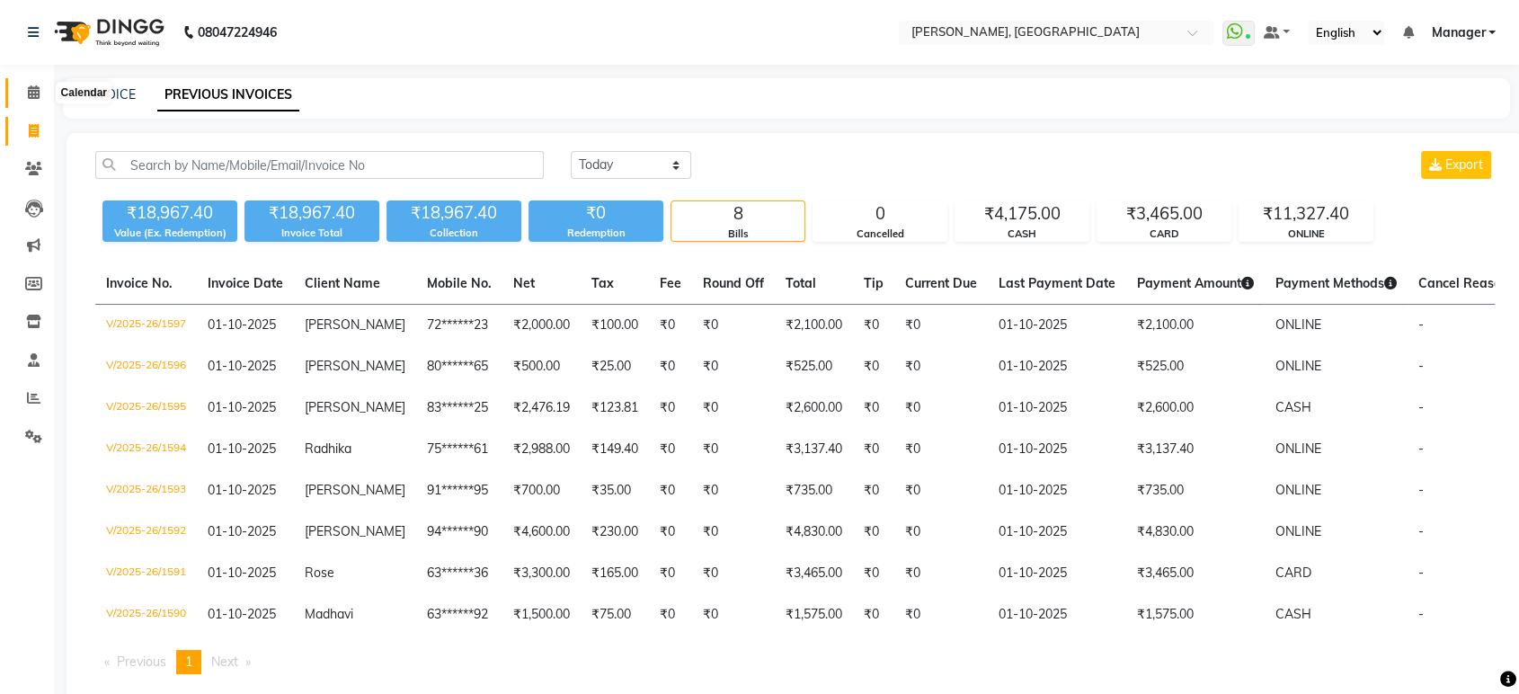
click at [28, 93] on icon at bounding box center [34, 91] width 12 height 13
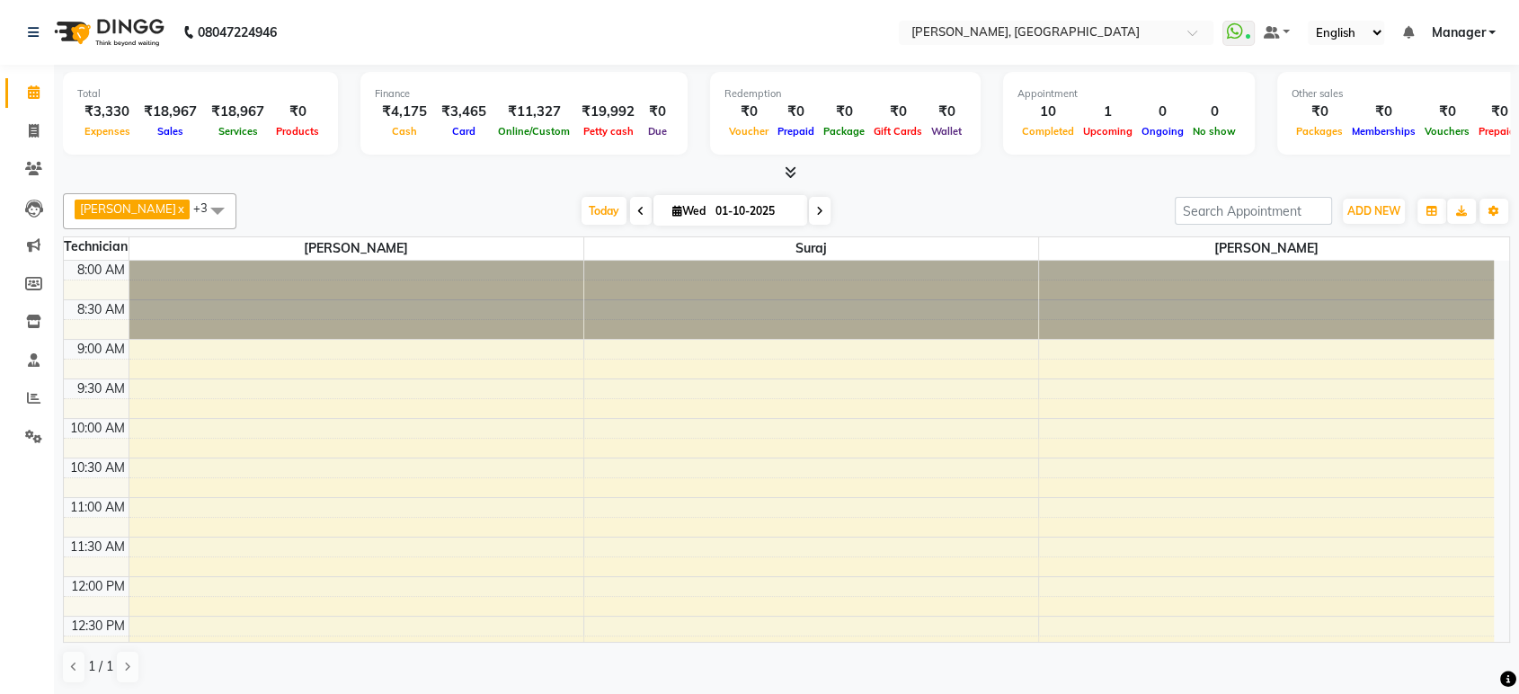
click at [791, 166] on icon at bounding box center [791, 171] width 12 height 13
